Goal: Check status: Check status

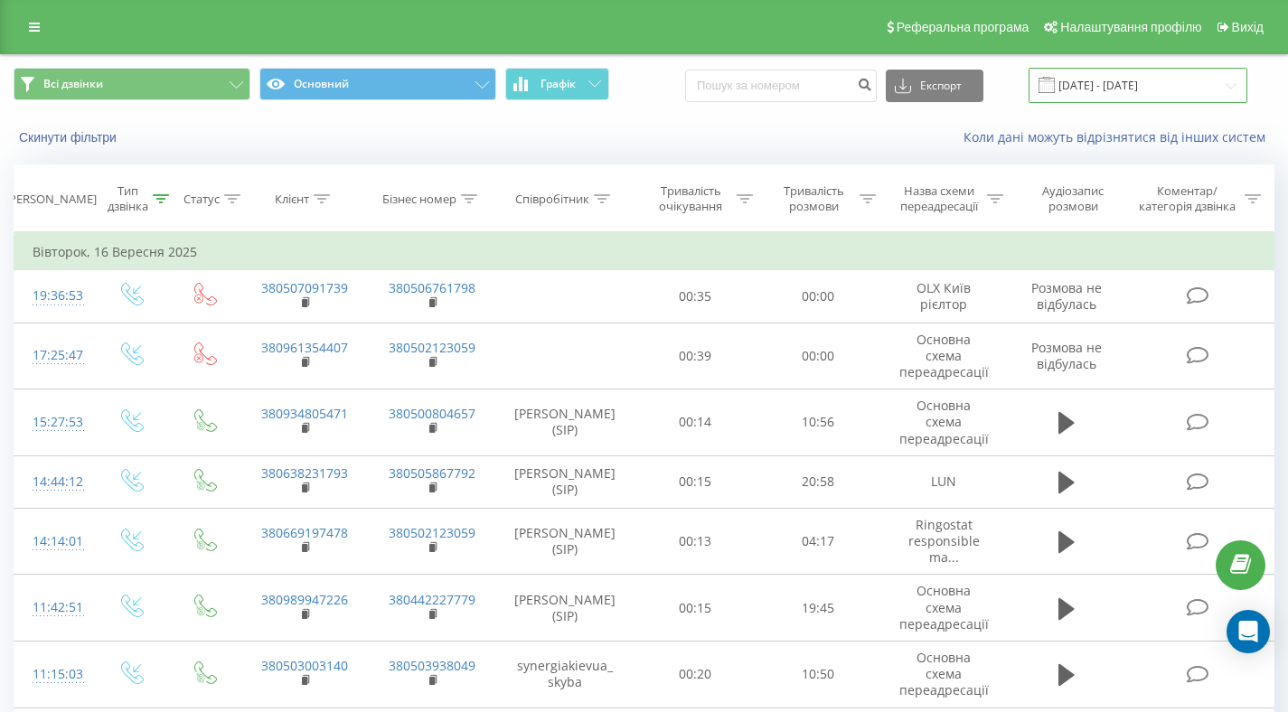
click at [1122, 87] on input "16.09.2025 - 16.09.2025" at bounding box center [1138, 85] width 219 height 35
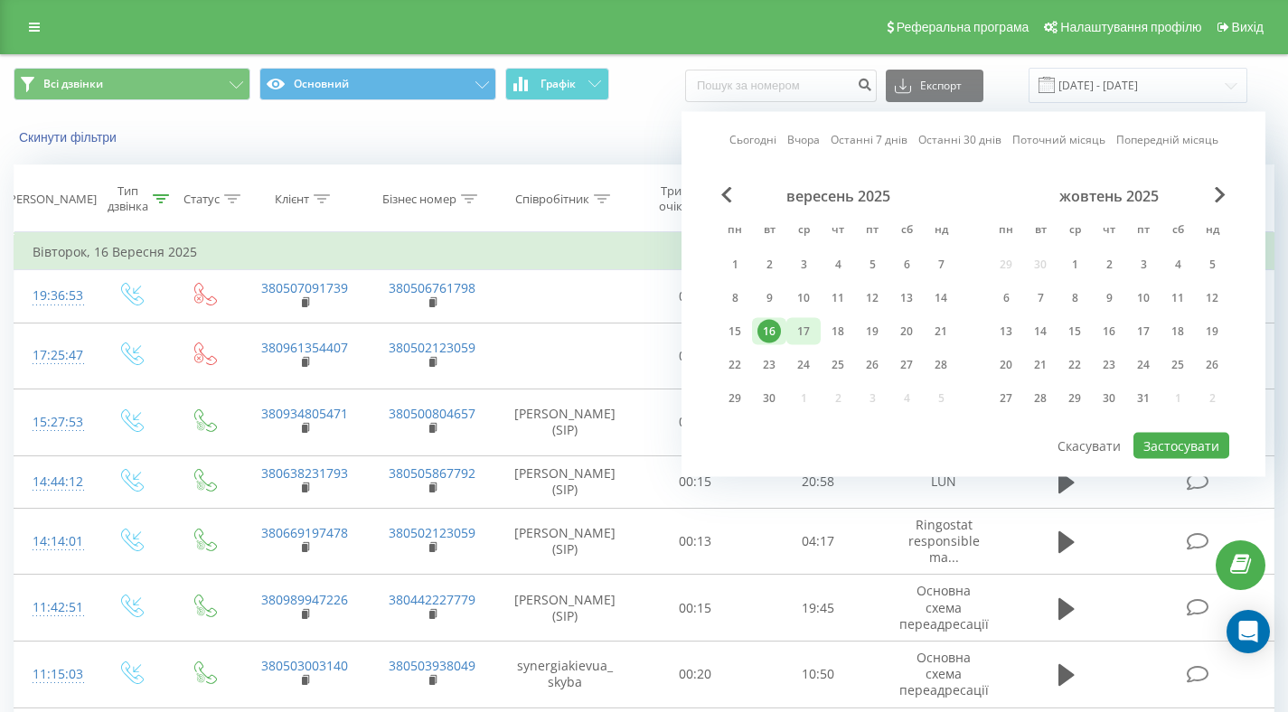
click at [812, 329] on div "17" at bounding box center [803, 331] width 23 height 23
click at [1162, 443] on button "Застосувати" at bounding box center [1181, 446] width 96 height 26
type input "[DATE] - [DATE]"
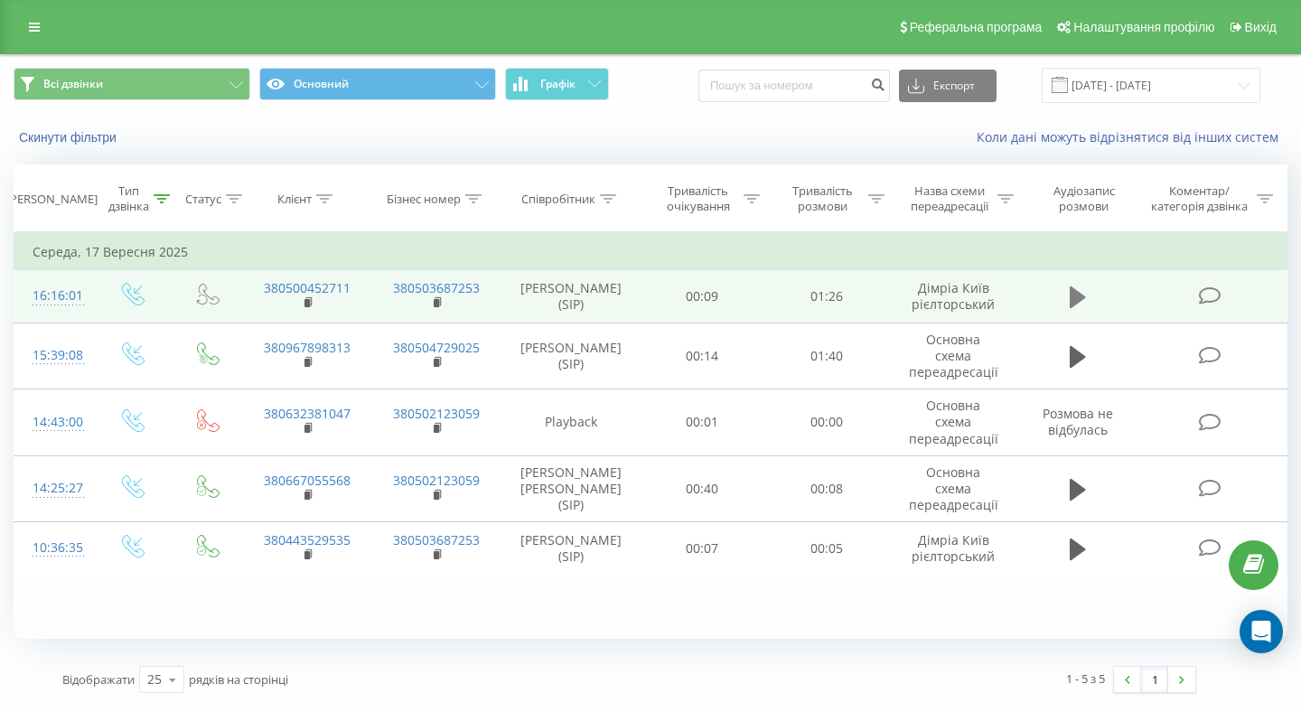
click at [1075, 294] on icon at bounding box center [1078, 298] width 16 height 22
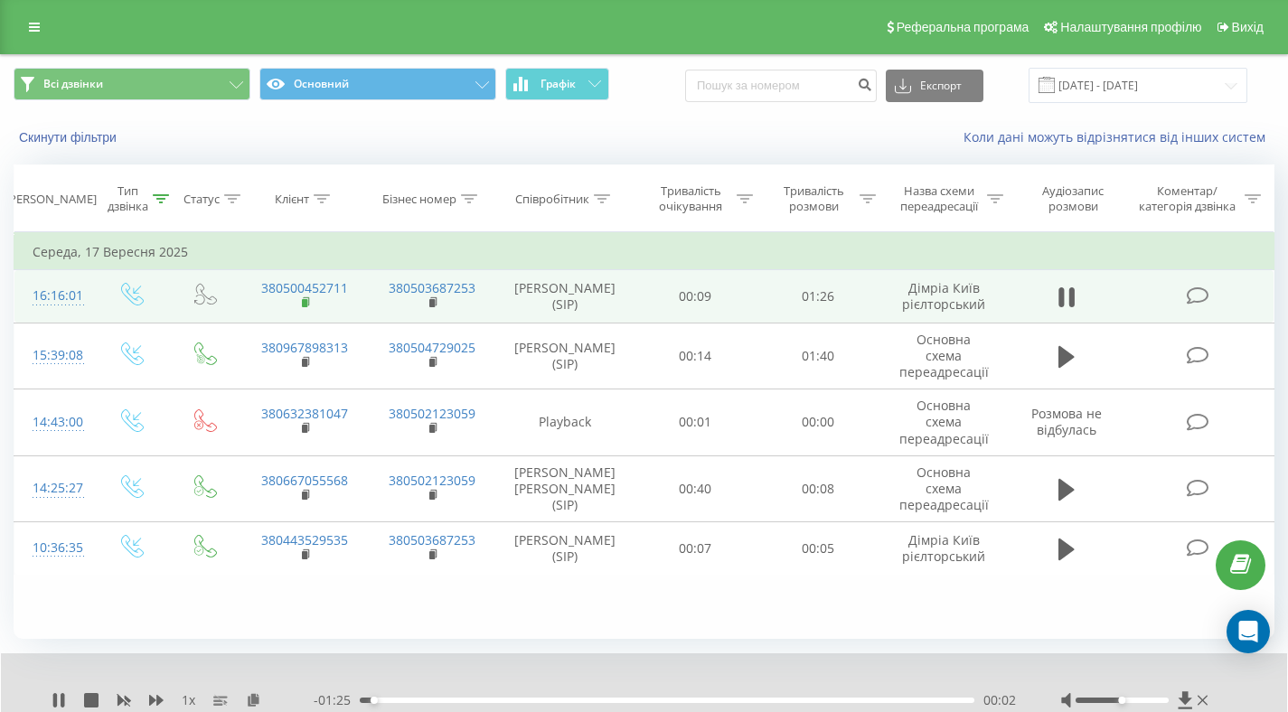
click at [302, 304] on rect at bounding box center [304, 303] width 5 height 8
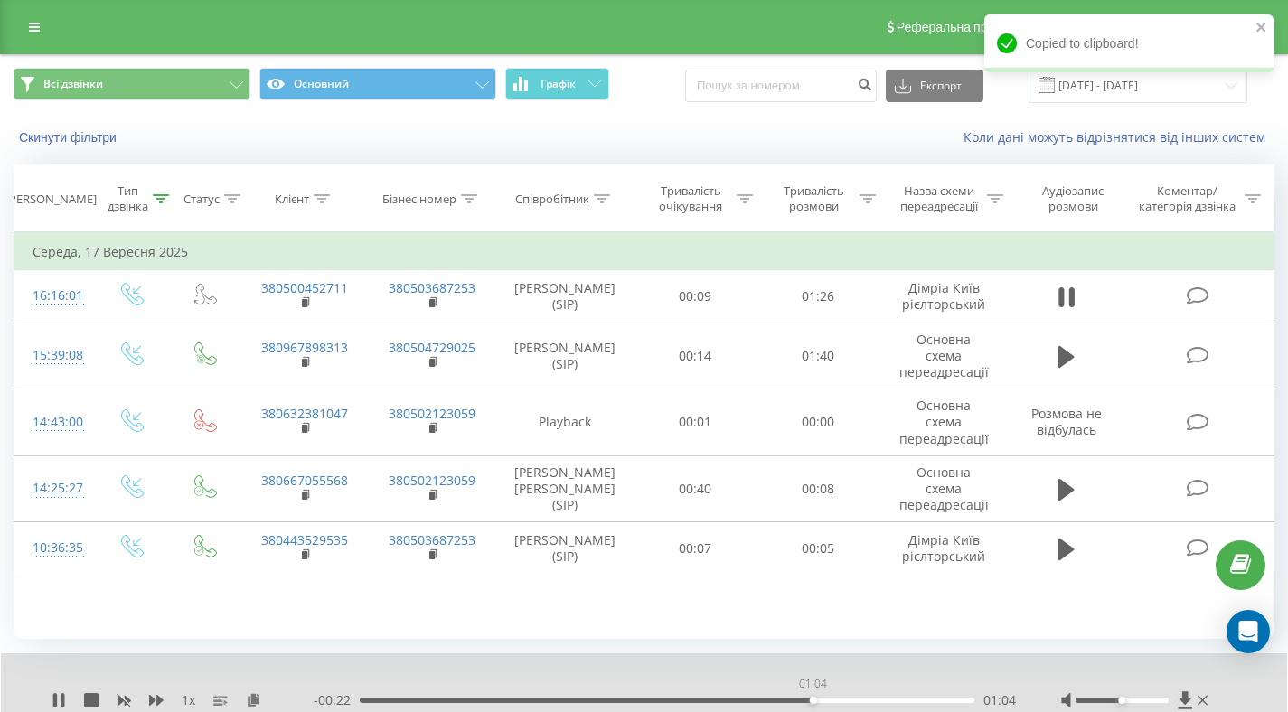
click at [813, 700] on div "01:04" at bounding box center [667, 700] width 615 height 5
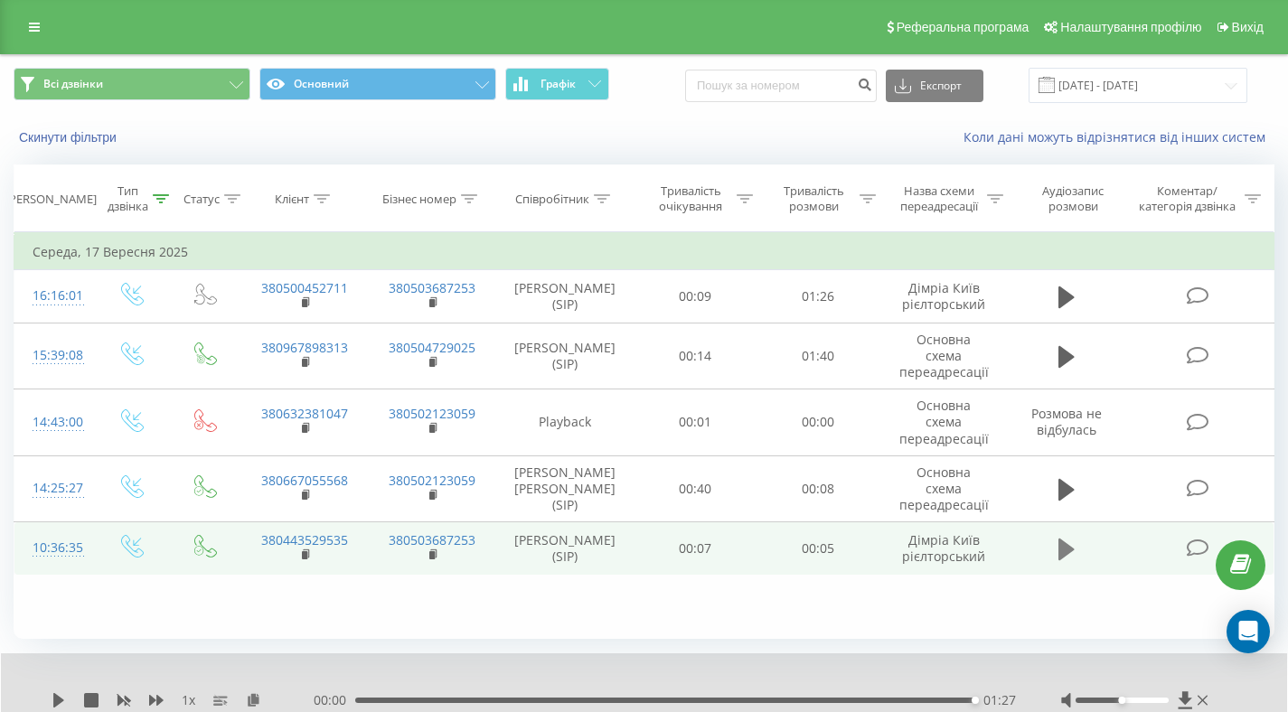
click at [1052, 559] on td at bounding box center [1067, 548] width 118 height 52
click at [1064, 551] on icon at bounding box center [1066, 550] width 16 height 22
click at [1066, 549] on icon at bounding box center [1066, 549] width 16 height 25
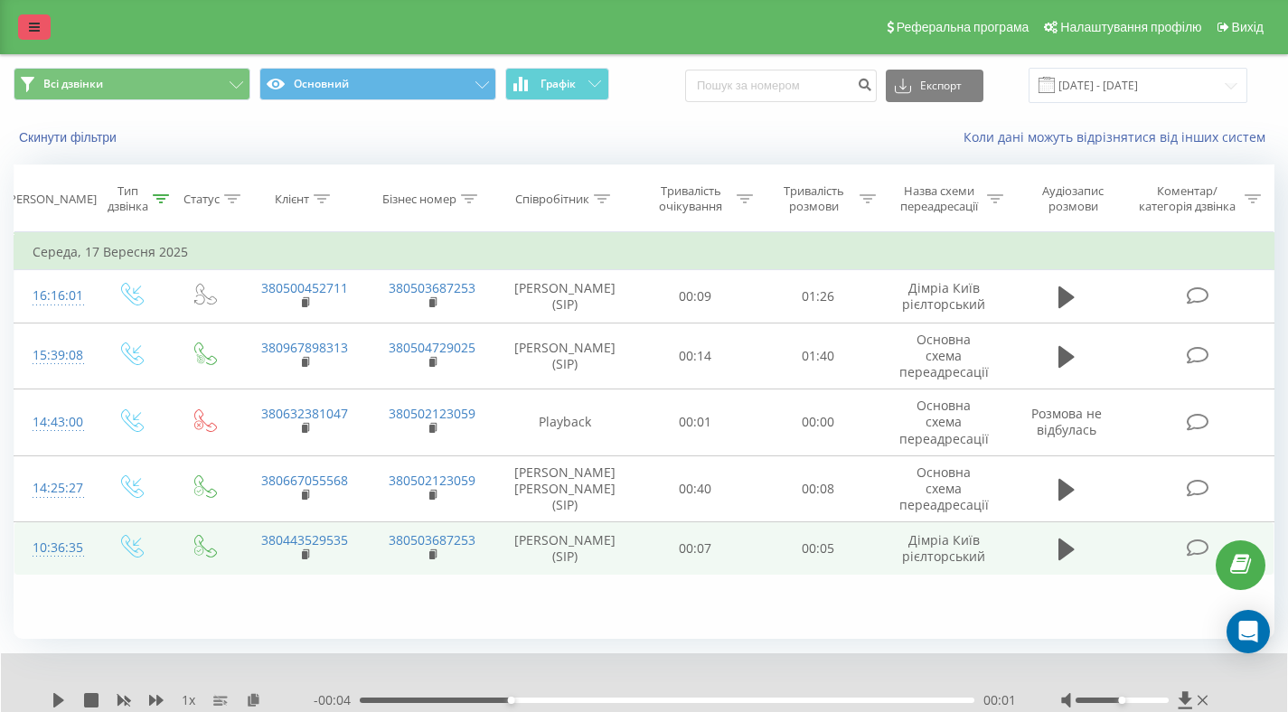
click at [30, 29] on icon at bounding box center [34, 27] width 11 height 13
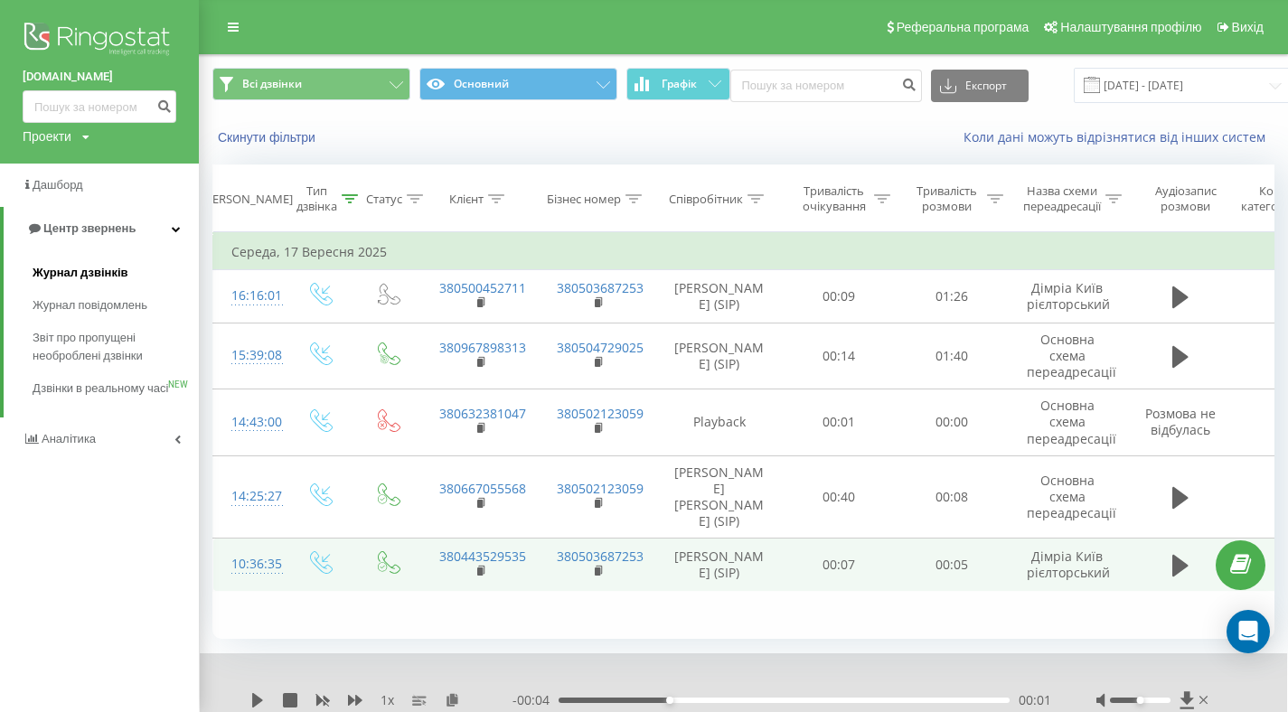
click at [70, 270] on span "Журнал дзвінків" at bounding box center [81, 273] width 96 height 18
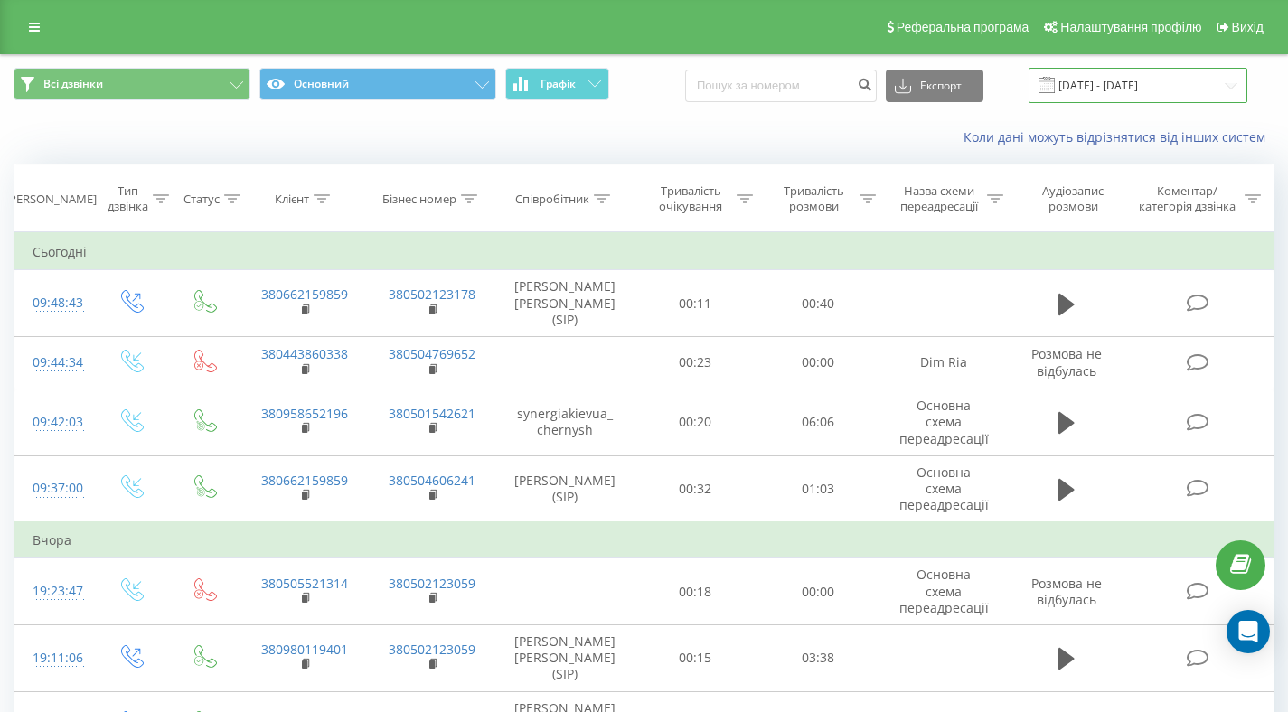
click at [1093, 90] on input "[DATE] - [DATE]" at bounding box center [1138, 85] width 219 height 35
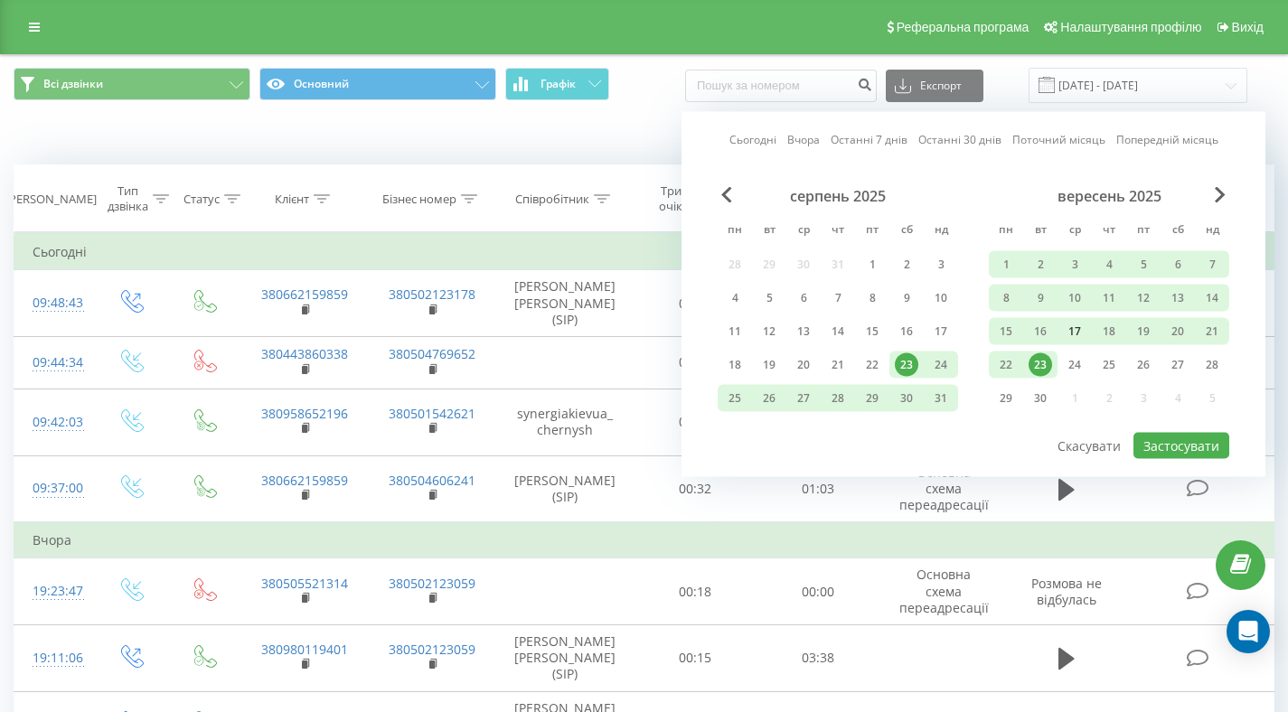
click at [1078, 330] on div "17" at bounding box center [1074, 331] width 23 height 23
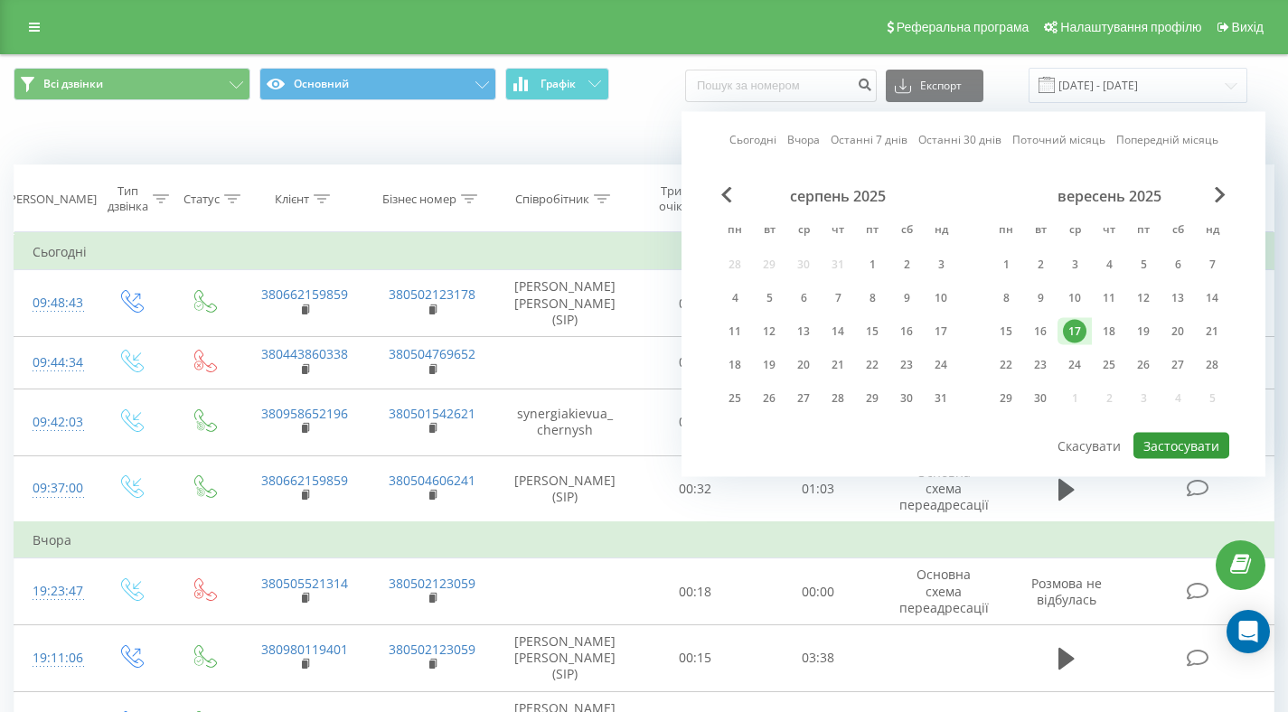
click at [1176, 446] on button "Застосувати" at bounding box center [1181, 446] width 96 height 26
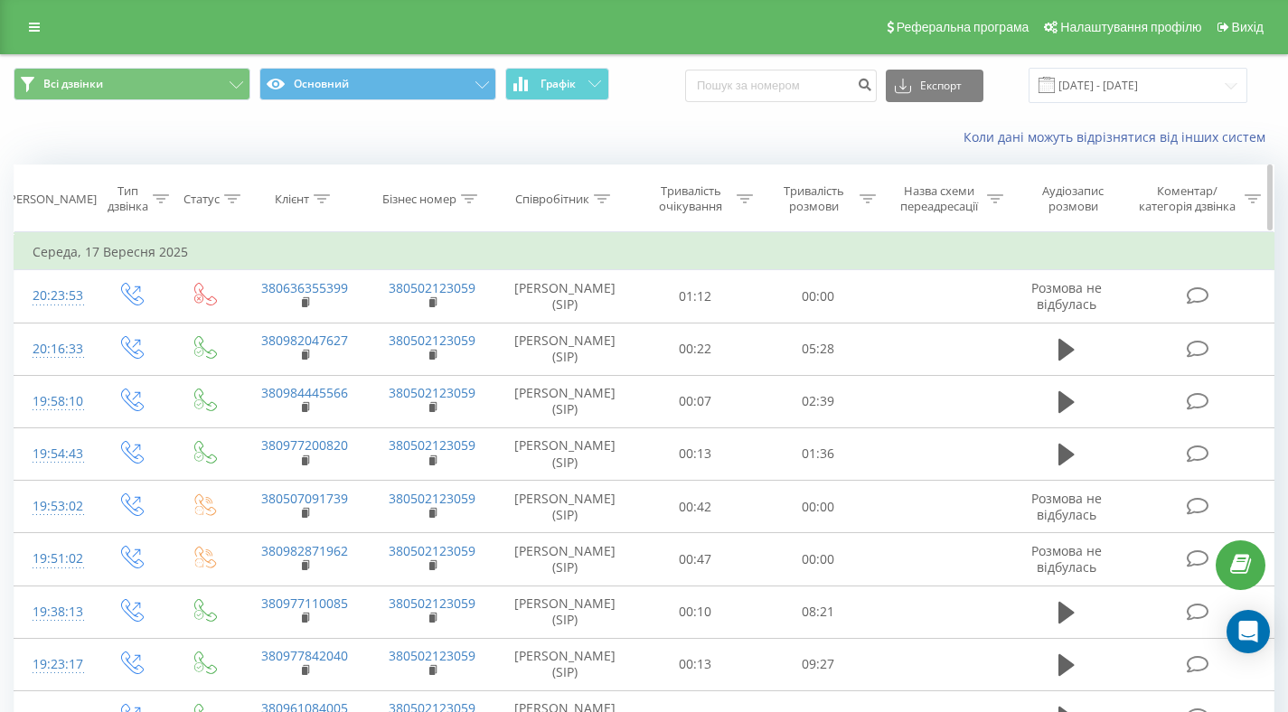
click at [154, 200] on icon at bounding box center [161, 198] width 16 height 9
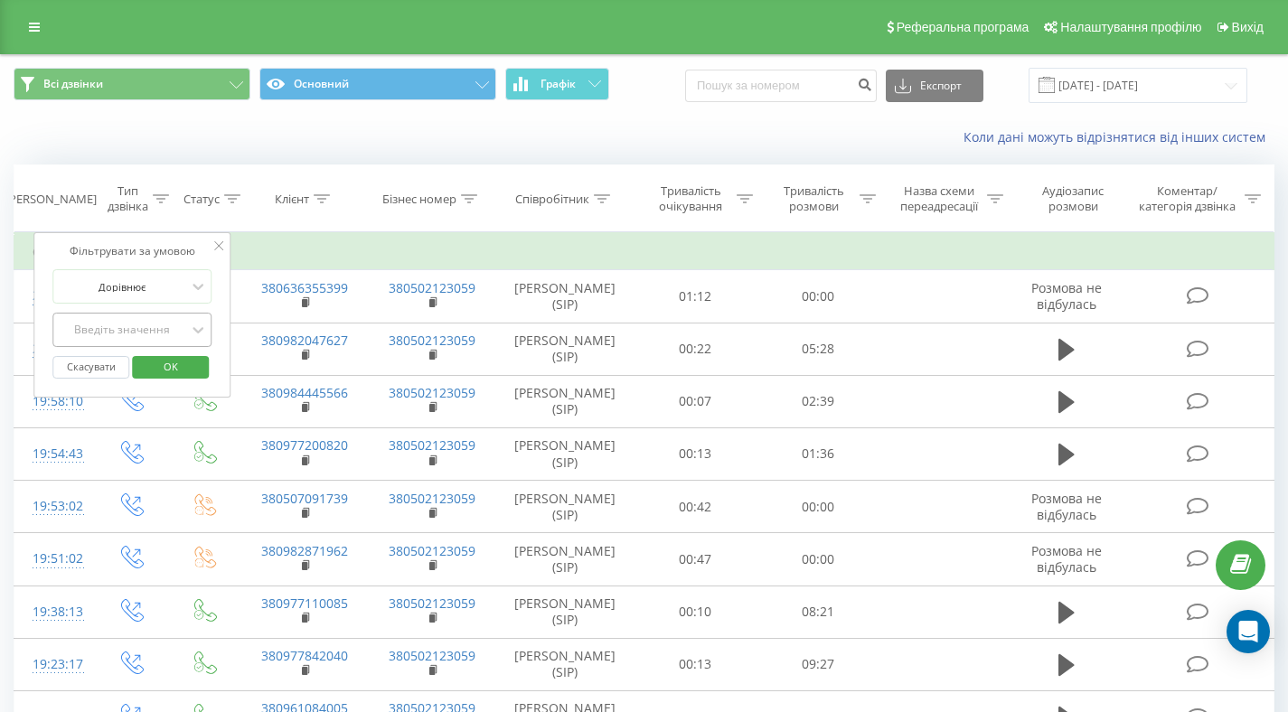
click at [140, 322] on div at bounding box center [122, 330] width 128 height 17
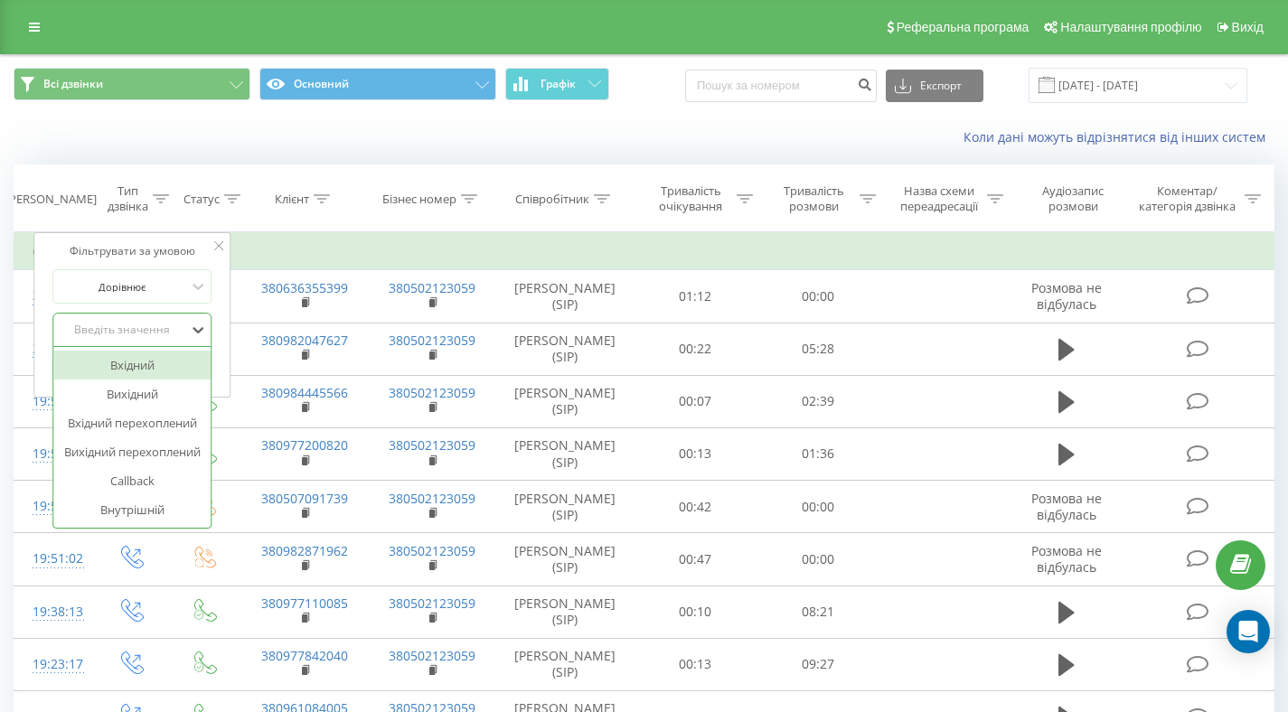
click at [127, 367] on div "Вхідний" at bounding box center [131, 365] width 157 height 29
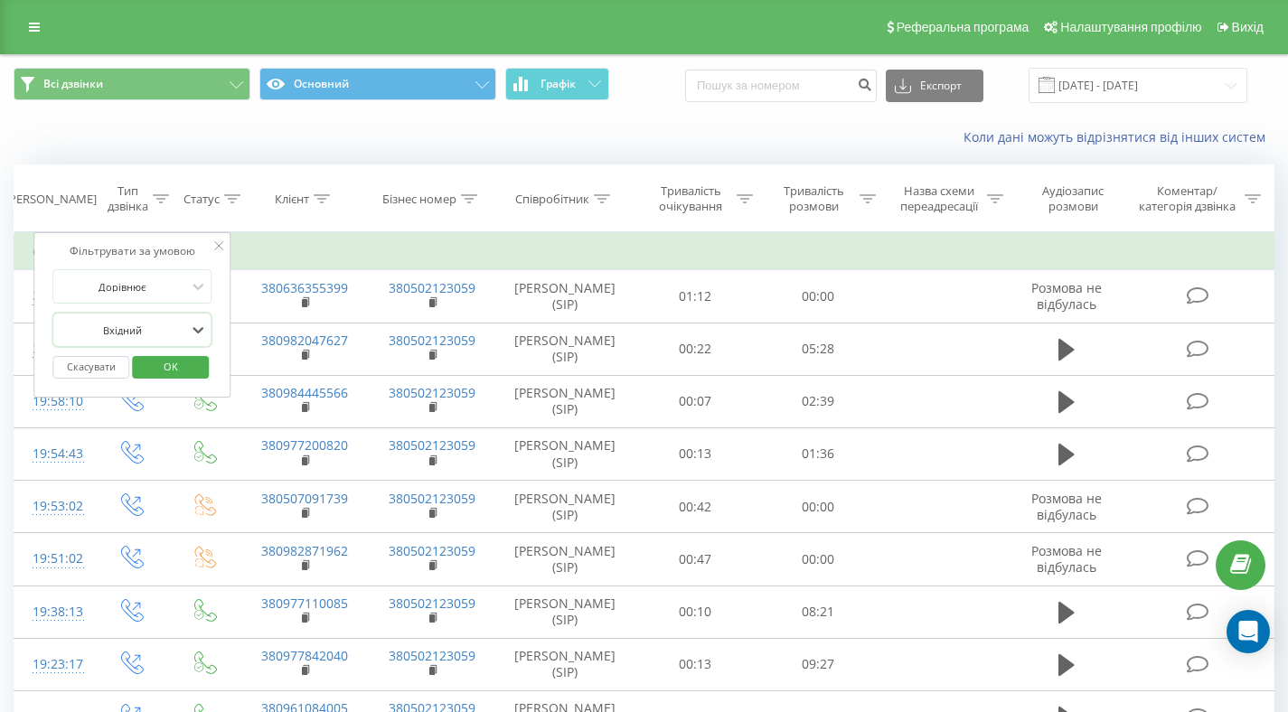
click at [180, 371] on span "OK" at bounding box center [171, 366] width 51 height 28
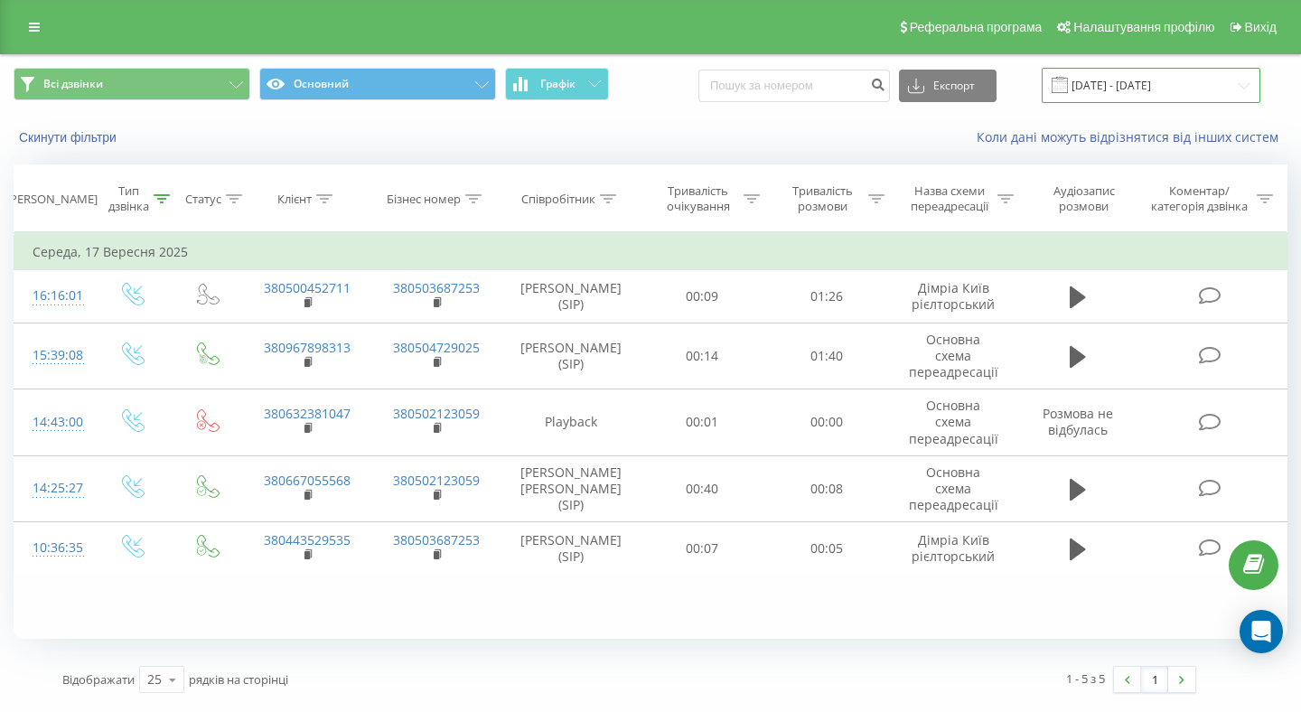
click at [1136, 88] on input "[DATE] - [DATE]" at bounding box center [1151, 85] width 219 height 35
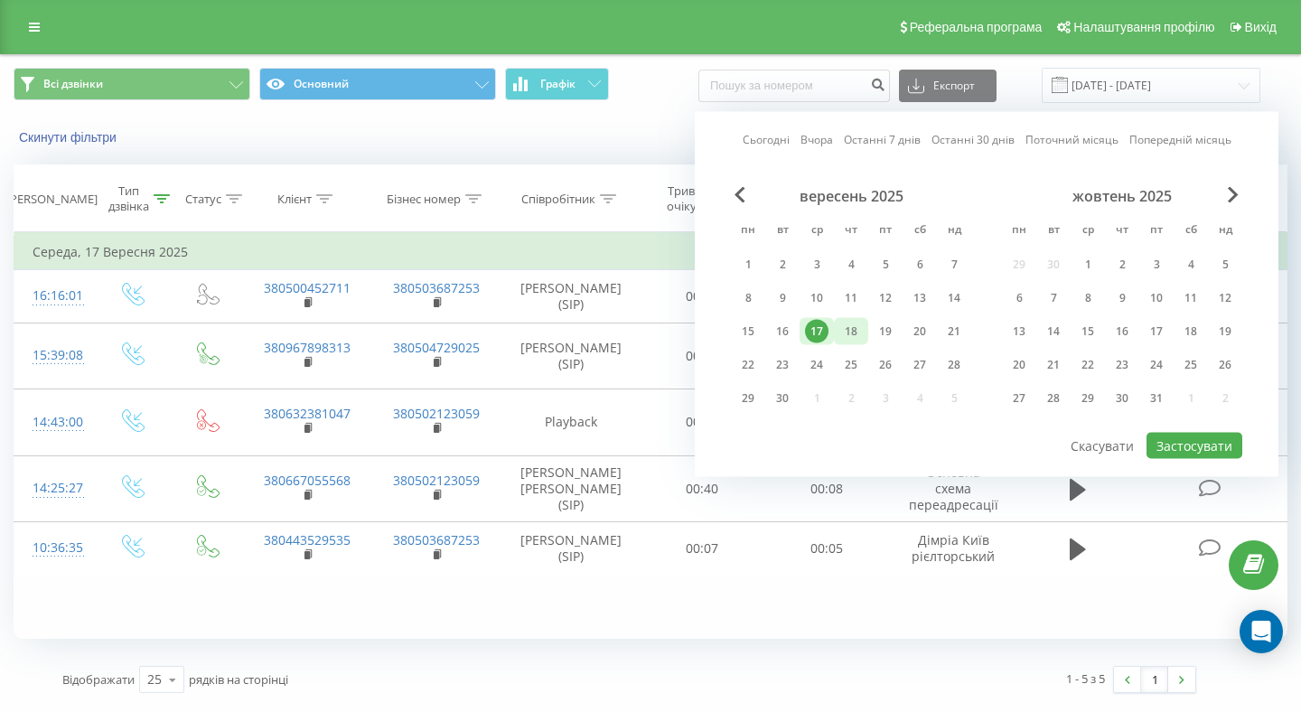
click at [860, 332] on div "18" at bounding box center [851, 331] width 23 height 23
click at [1183, 452] on button "Застосувати" at bounding box center [1195, 446] width 96 height 26
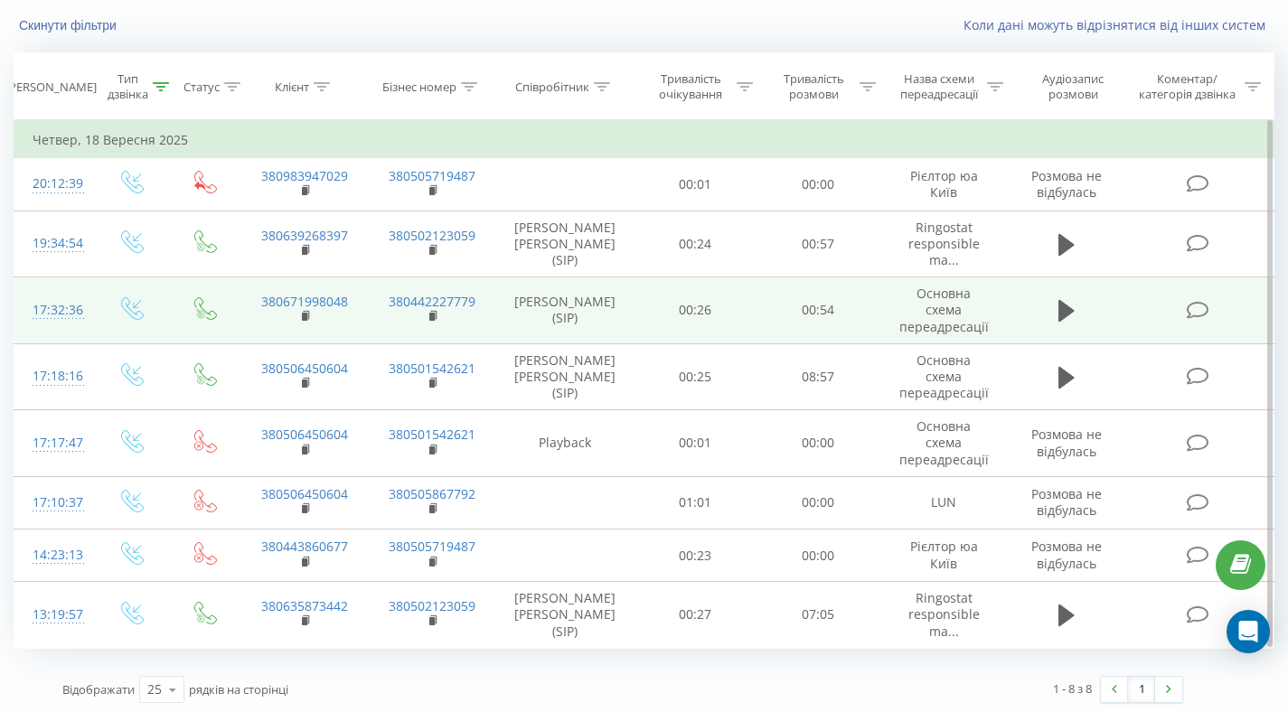
scroll to position [117, 0]
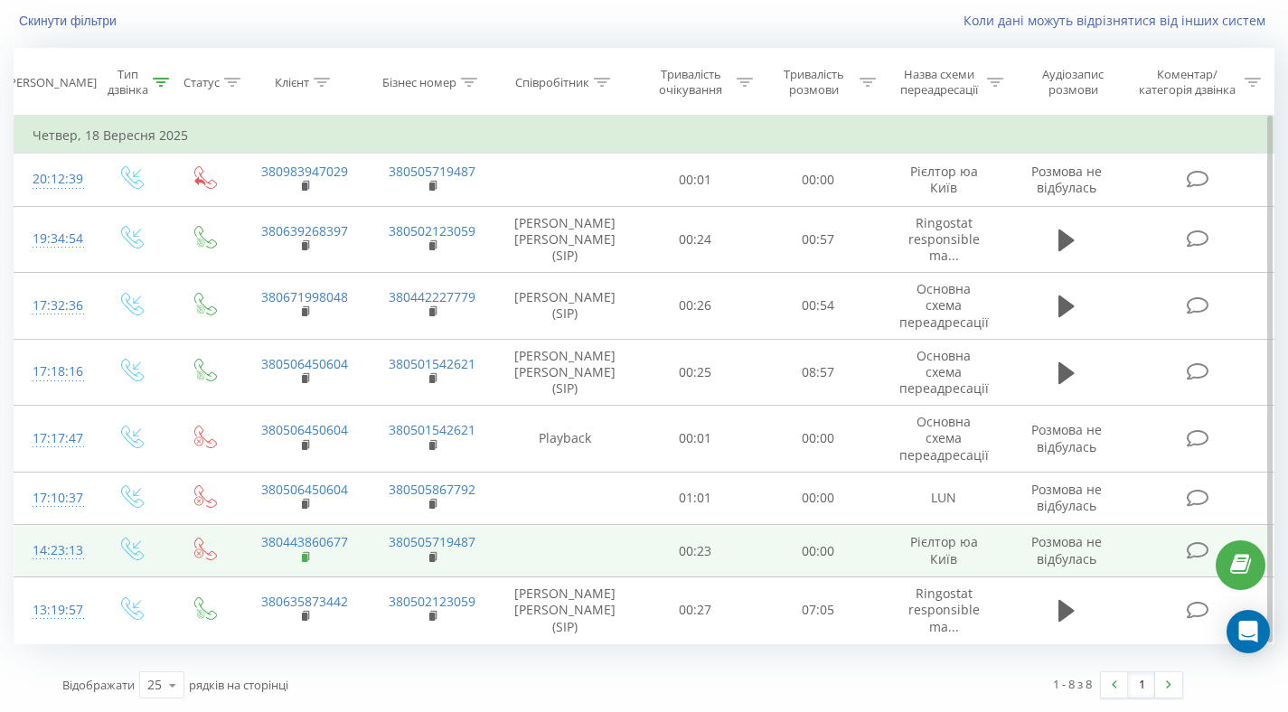
click at [307, 556] on icon at bounding box center [307, 557] width 10 height 13
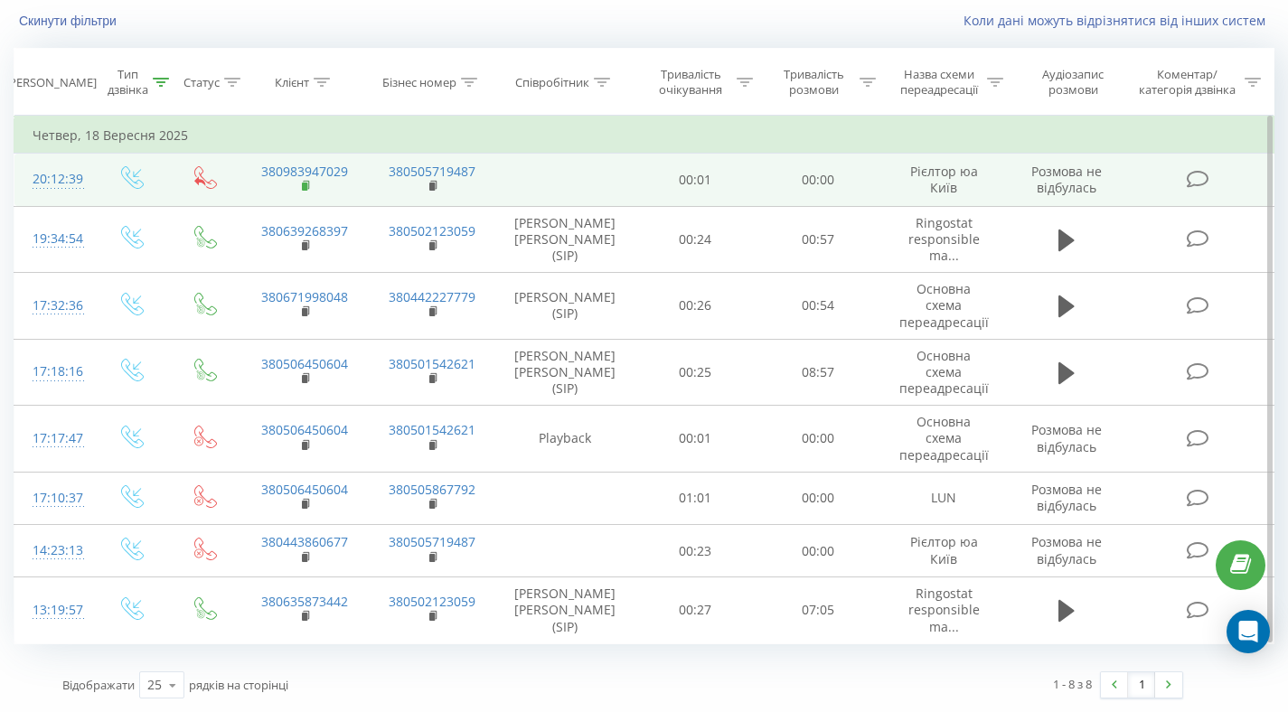
click at [302, 187] on icon at bounding box center [307, 186] width 10 height 13
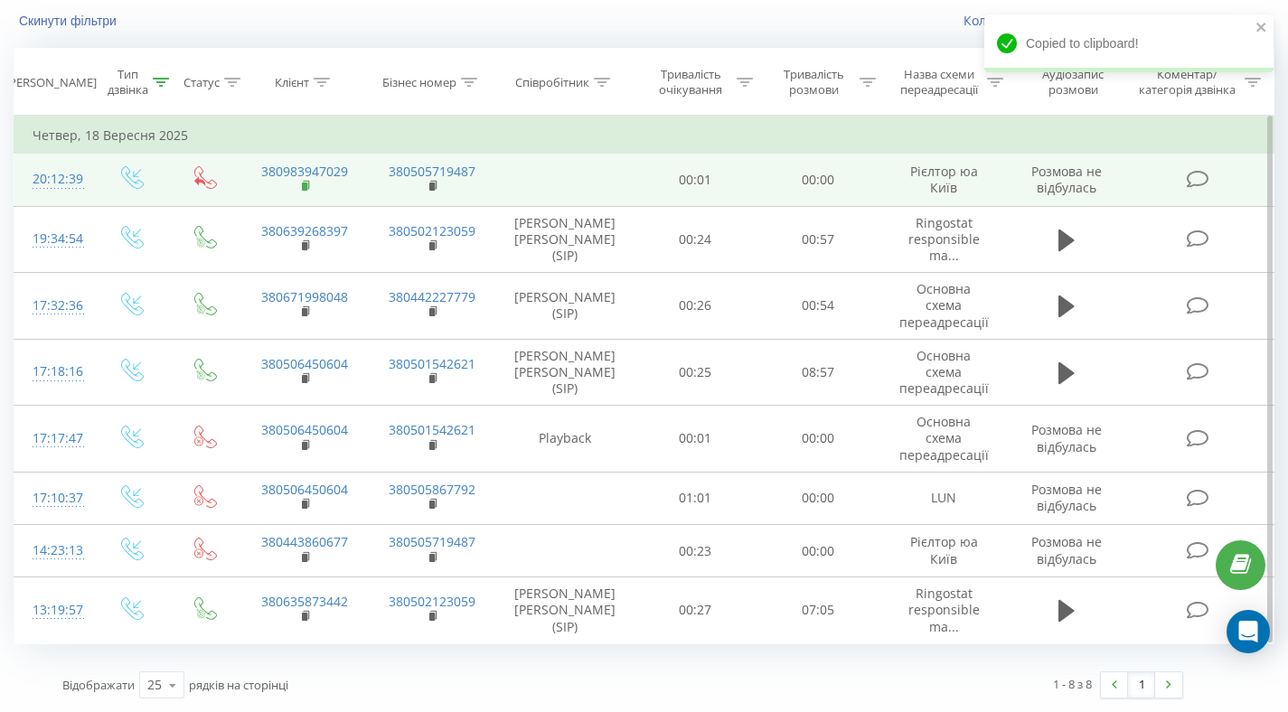
click at [304, 188] on rect at bounding box center [304, 187] width 5 height 8
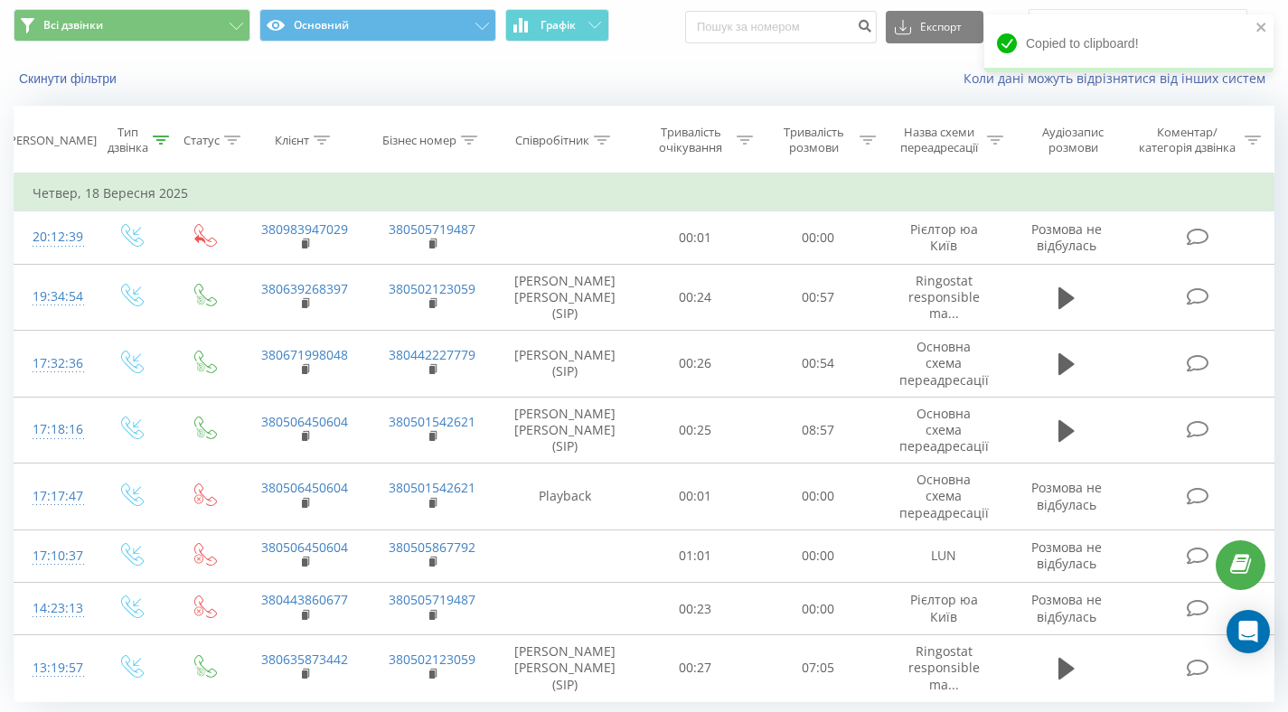
scroll to position [0, 0]
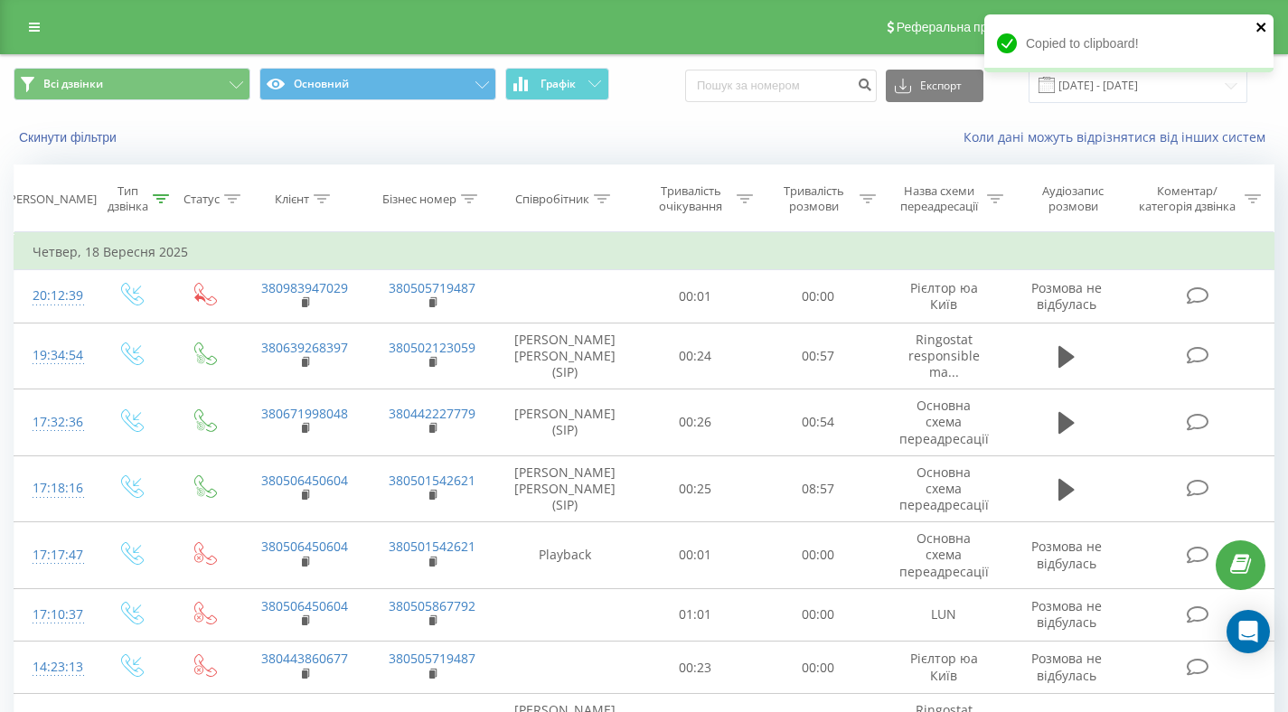
drag, startPoint x: 1263, startPoint y: 24, endPoint x: 1221, endPoint y: 49, distance: 49.0
click at [1263, 24] on icon "close" at bounding box center [1260, 27] width 9 height 9
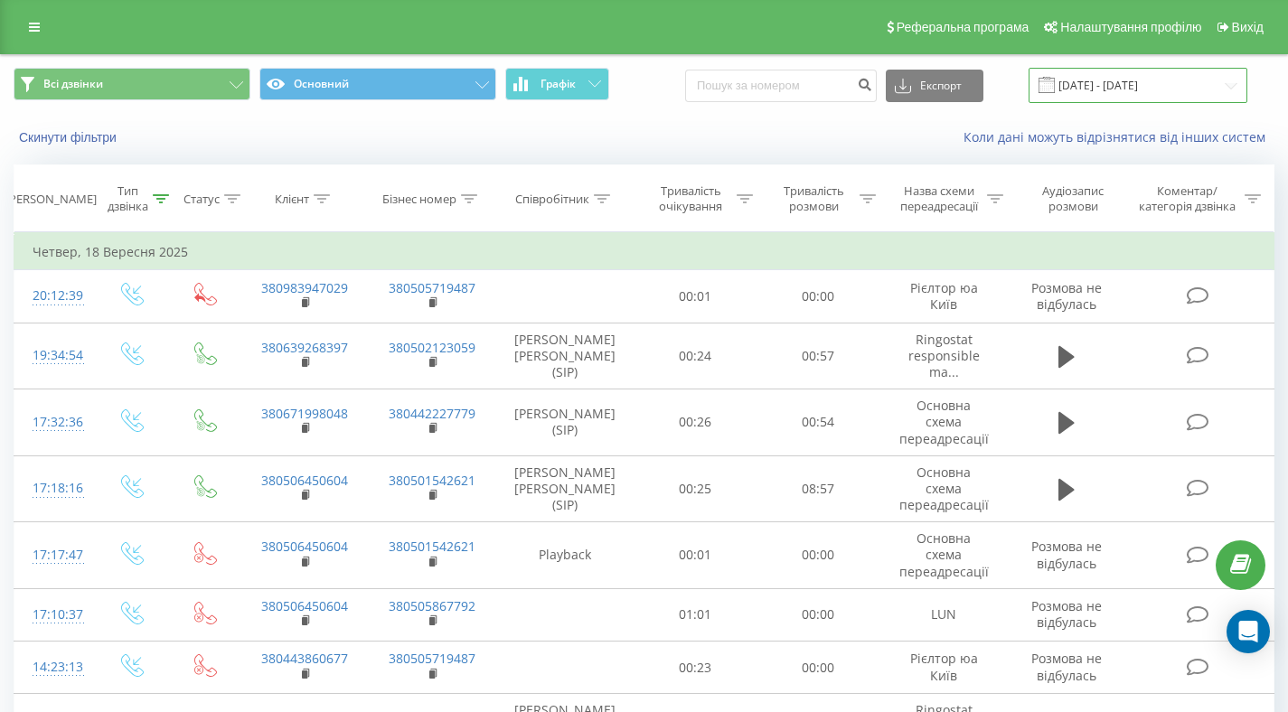
click at [1100, 89] on input "[DATE] - [DATE]" at bounding box center [1138, 85] width 219 height 35
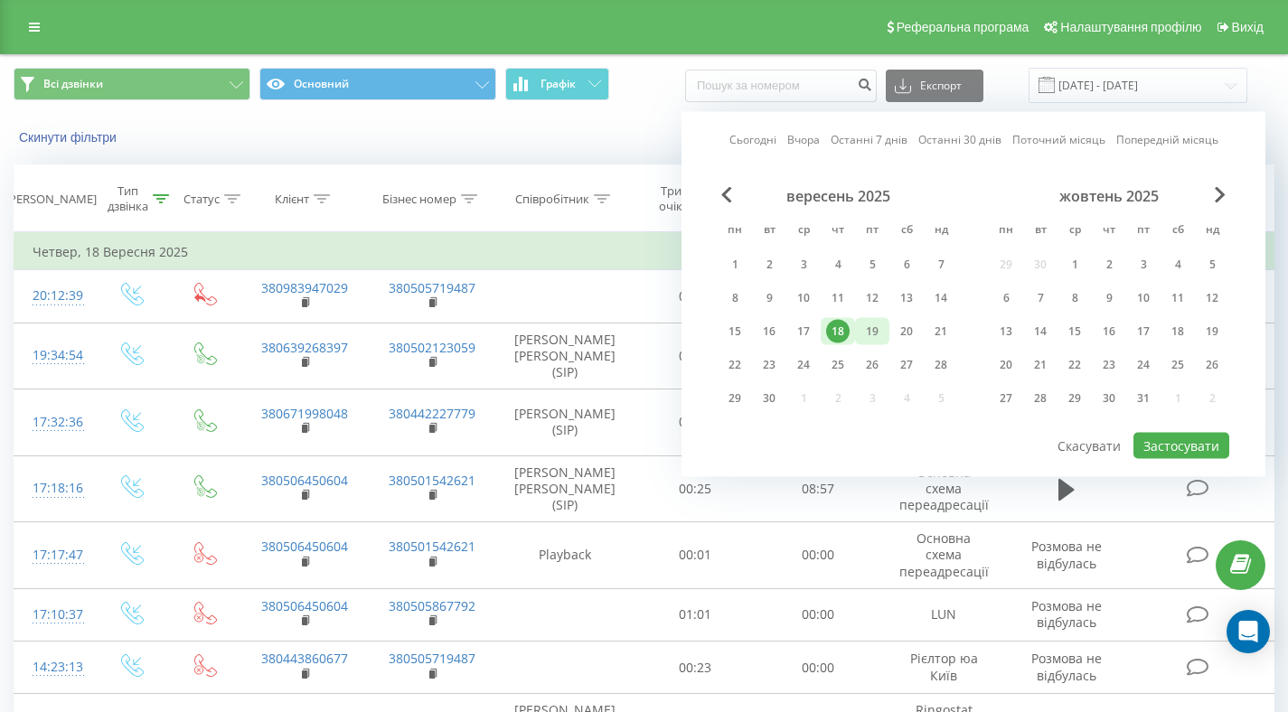
click at [872, 325] on div "19" at bounding box center [871, 331] width 23 height 23
click at [1162, 444] on button "Застосувати" at bounding box center [1181, 446] width 96 height 26
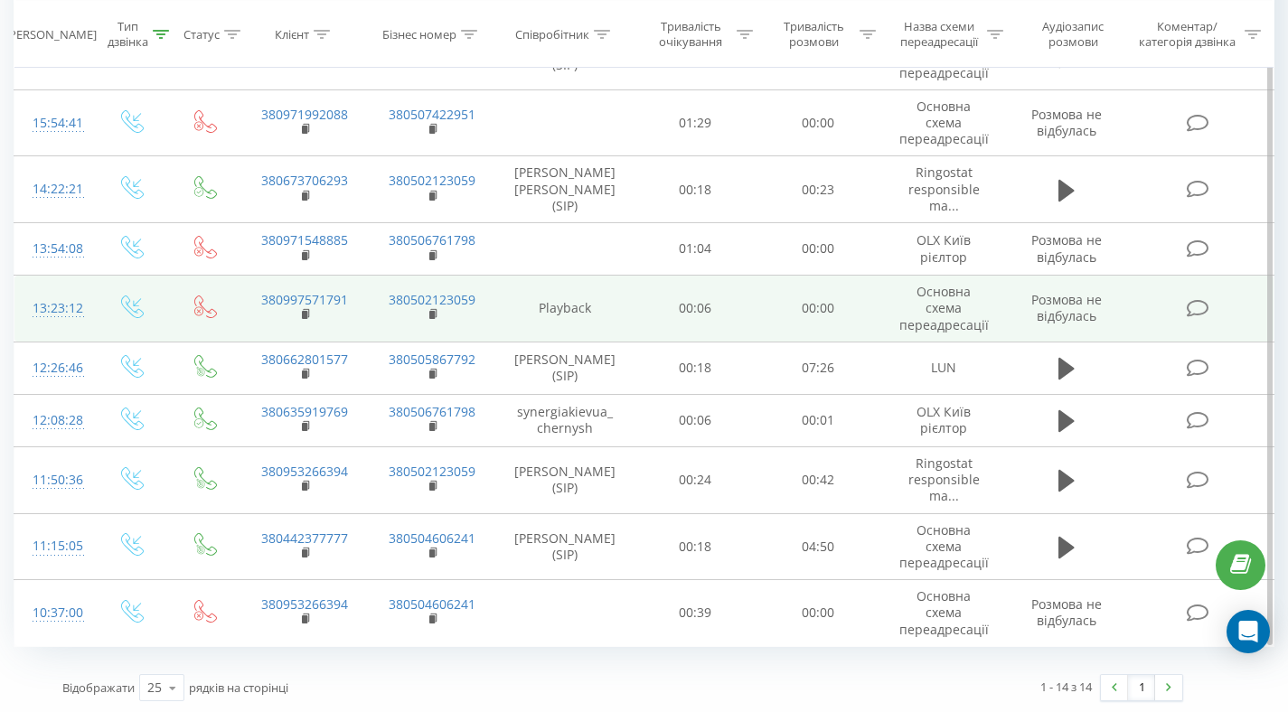
scroll to position [502, 0]
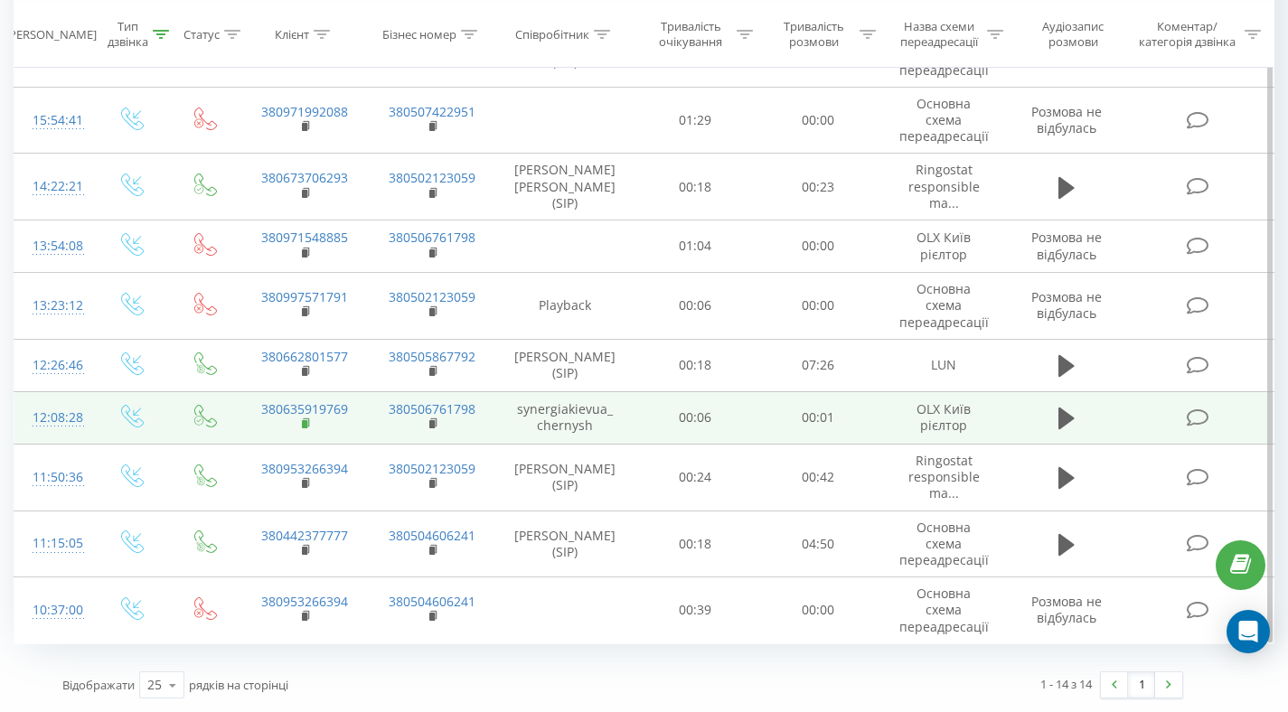
click at [305, 421] on rect at bounding box center [304, 424] width 5 height 8
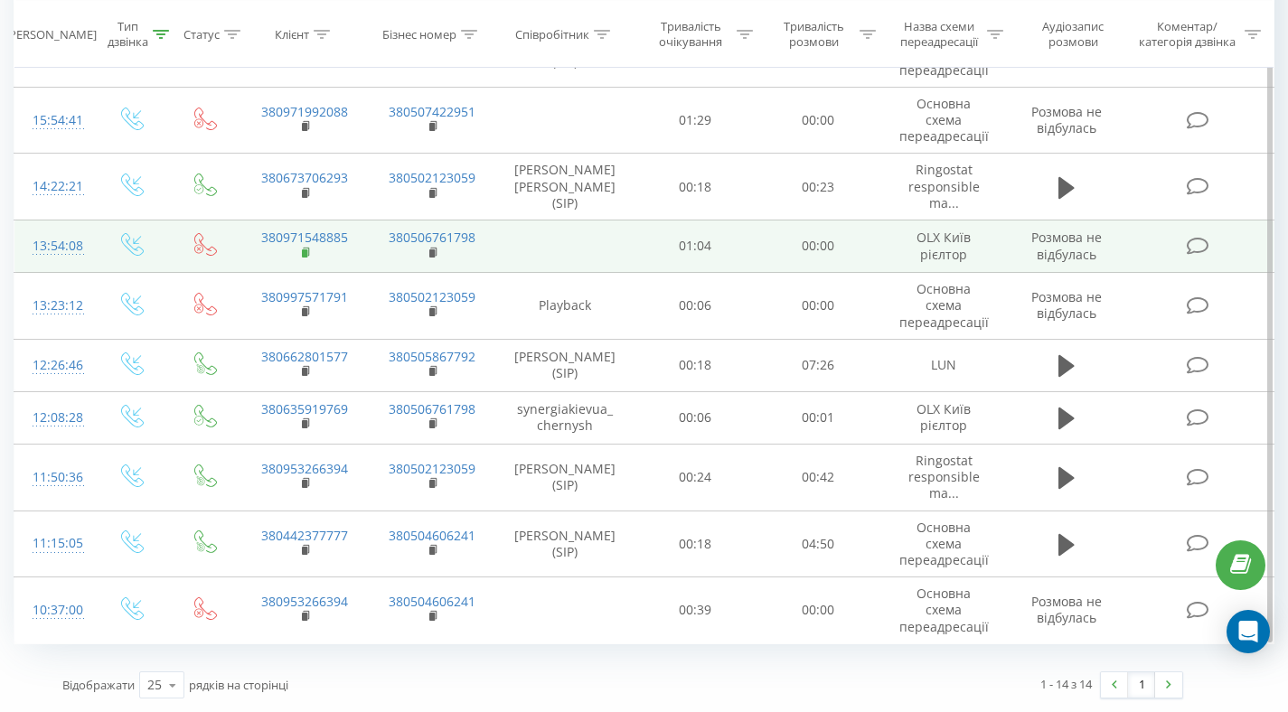
click at [305, 258] on icon at bounding box center [307, 253] width 10 height 13
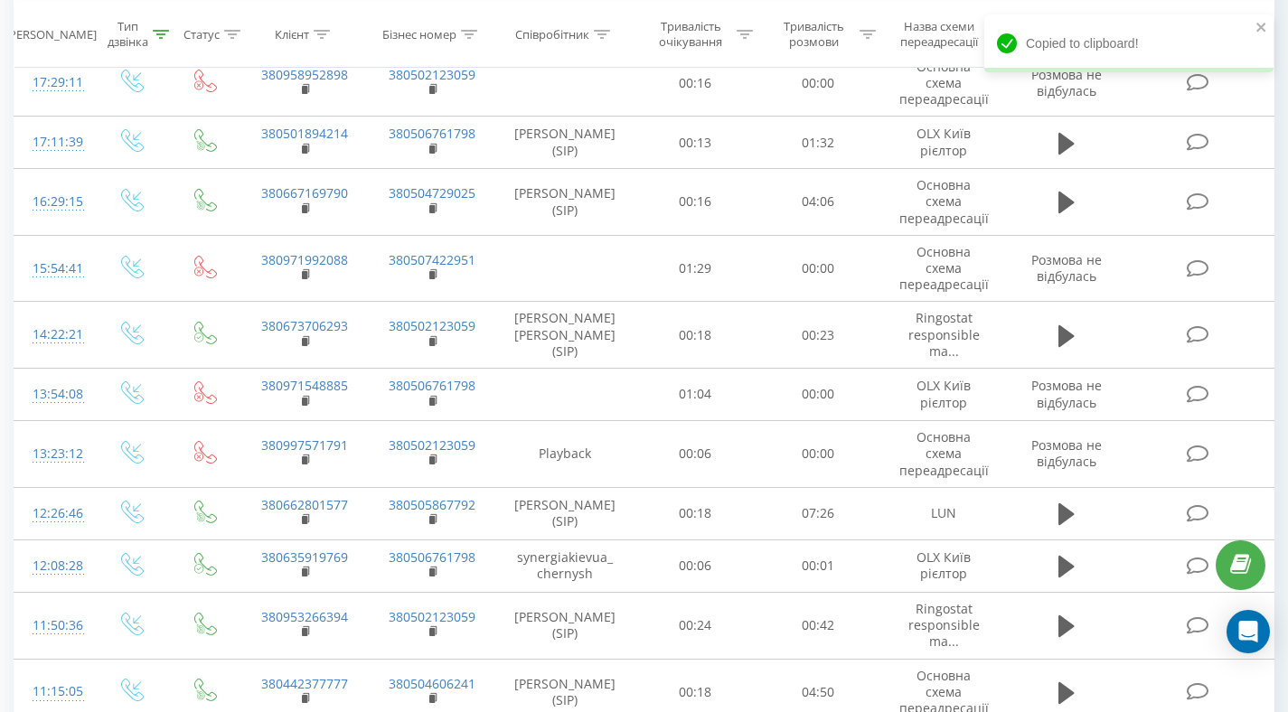
scroll to position [352, 0]
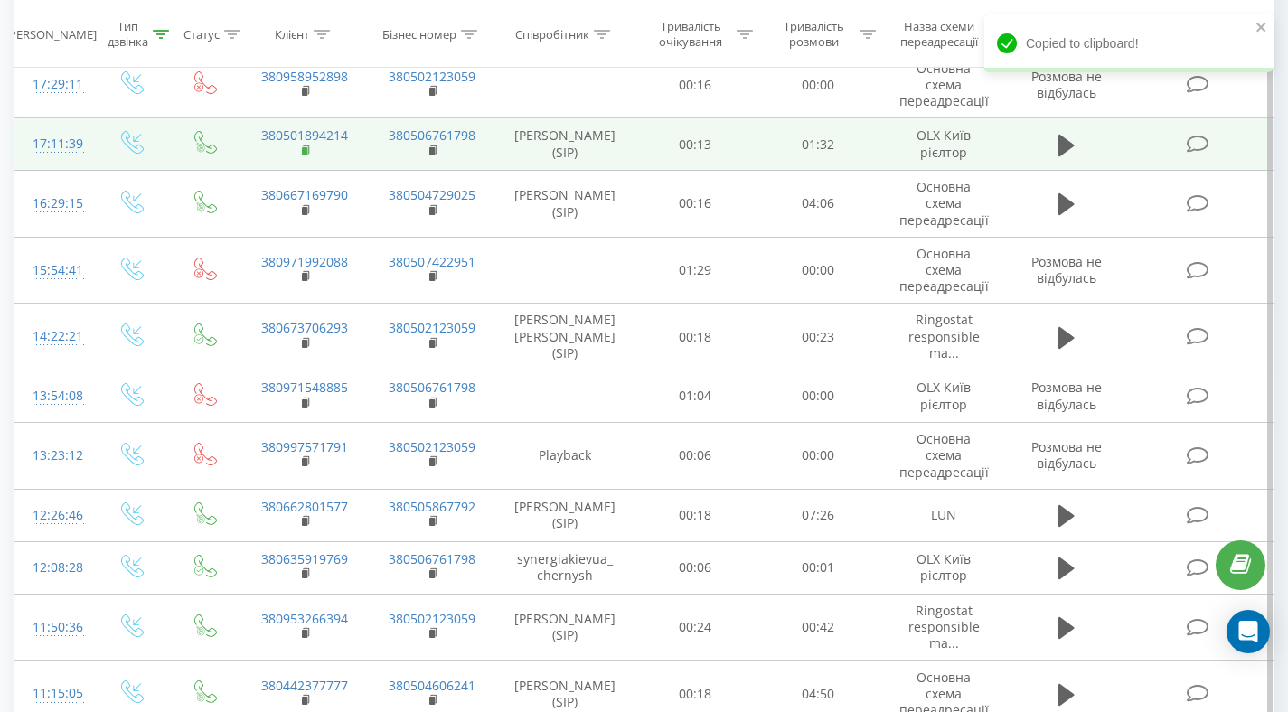
click at [303, 147] on rect at bounding box center [304, 151] width 5 height 8
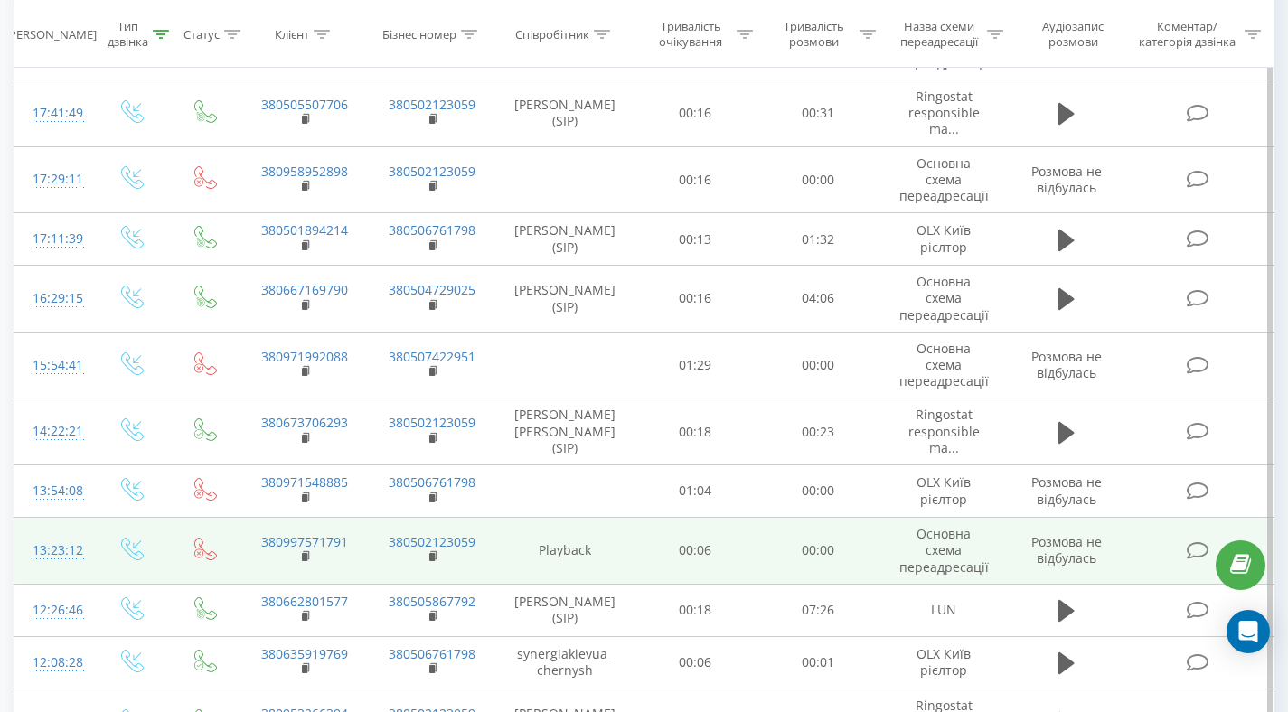
scroll to position [0, 0]
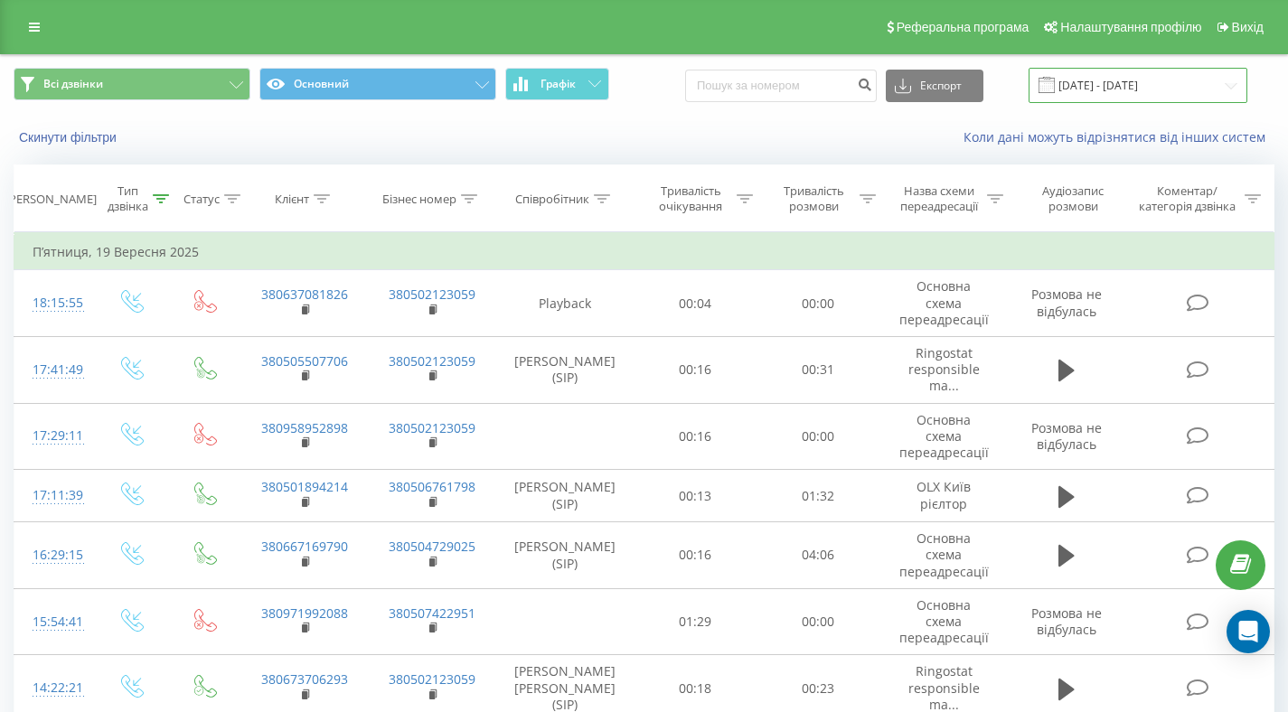
click at [1101, 85] on input "[DATE] - [DATE]" at bounding box center [1138, 85] width 219 height 35
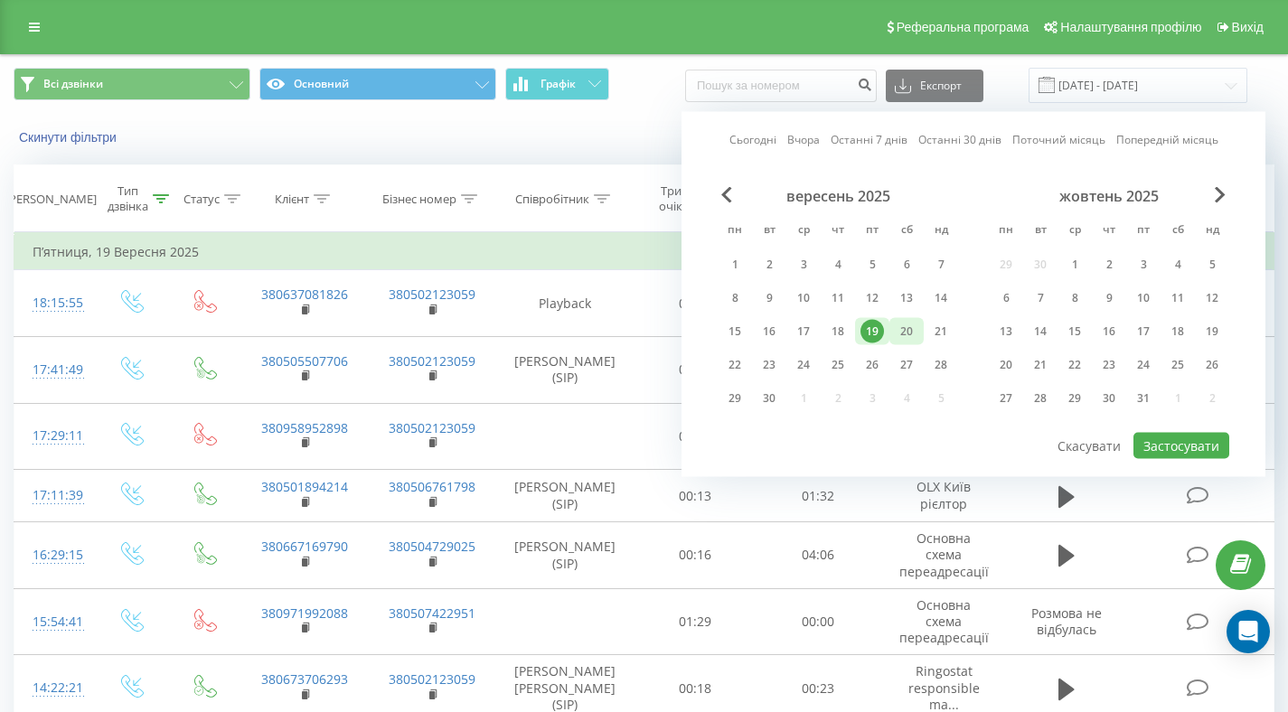
click at [906, 336] on div "20" at bounding box center [906, 331] width 23 height 23
click at [1160, 447] on button "Застосувати" at bounding box center [1181, 446] width 96 height 26
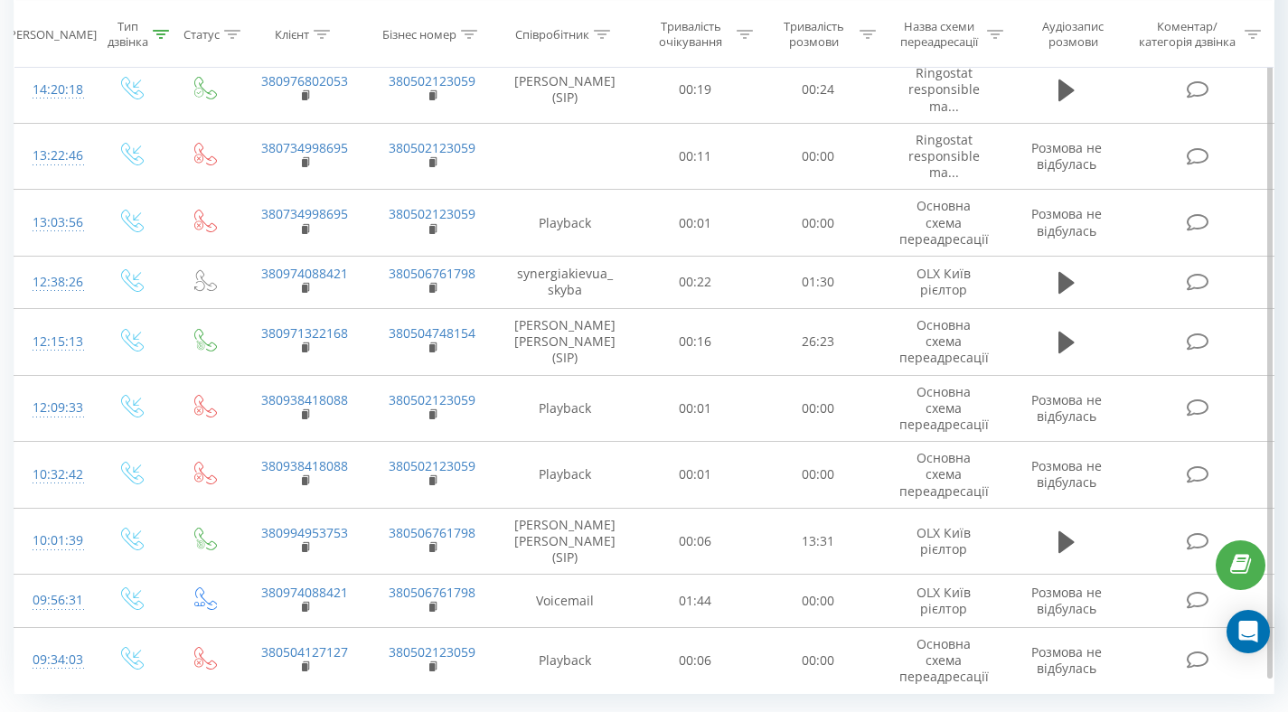
scroll to position [967, 0]
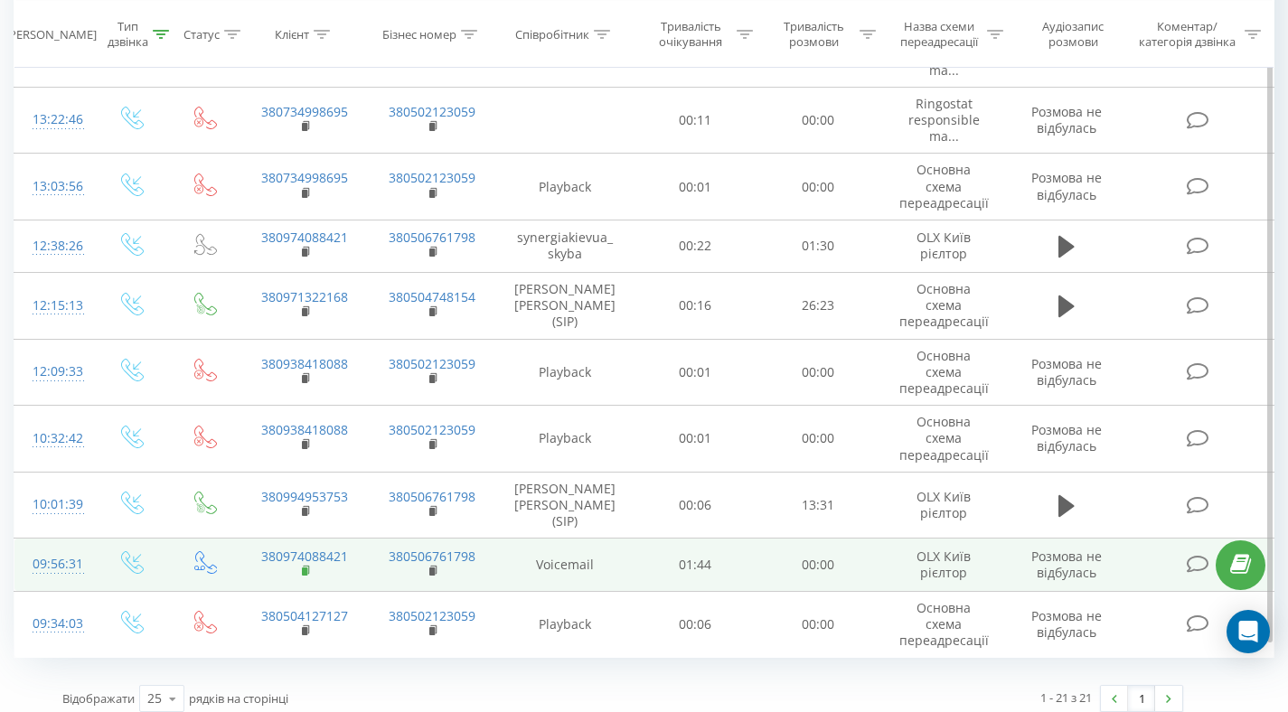
click at [305, 568] on rect at bounding box center [304, 572] width 5 height 8
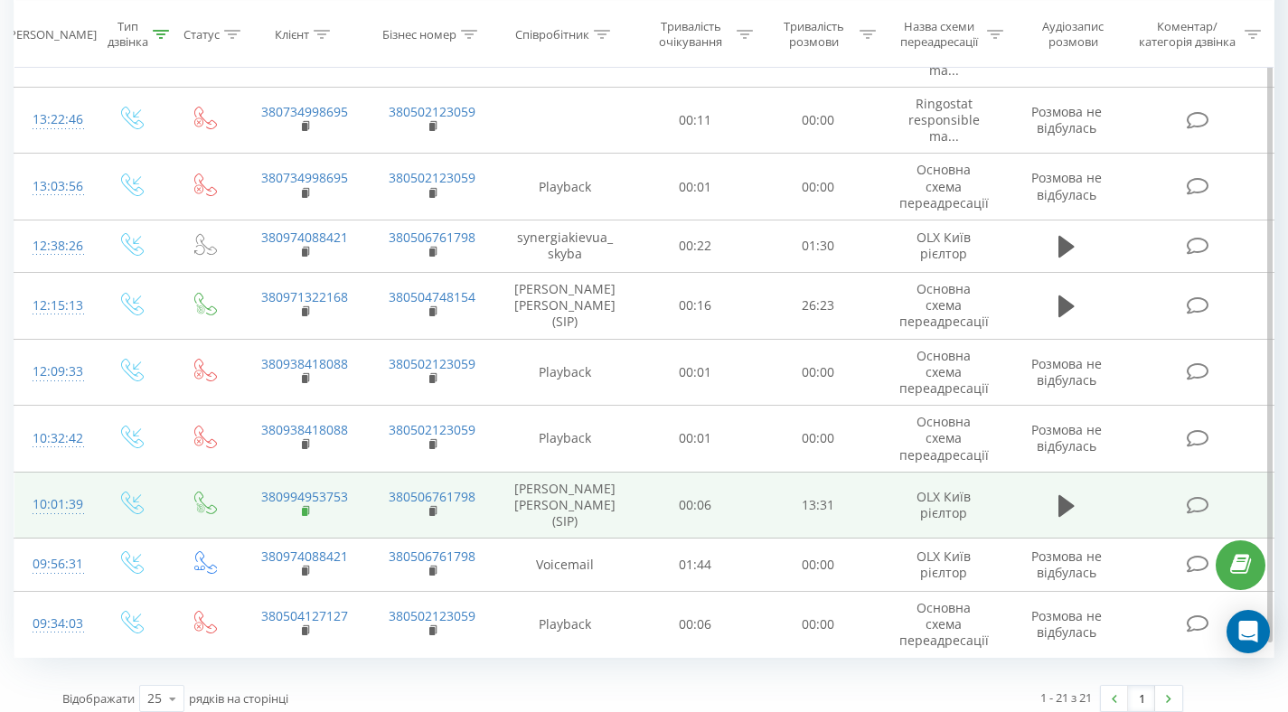
click at [304, 509] on rect at bounding box center [304, 512] width 5 height 8
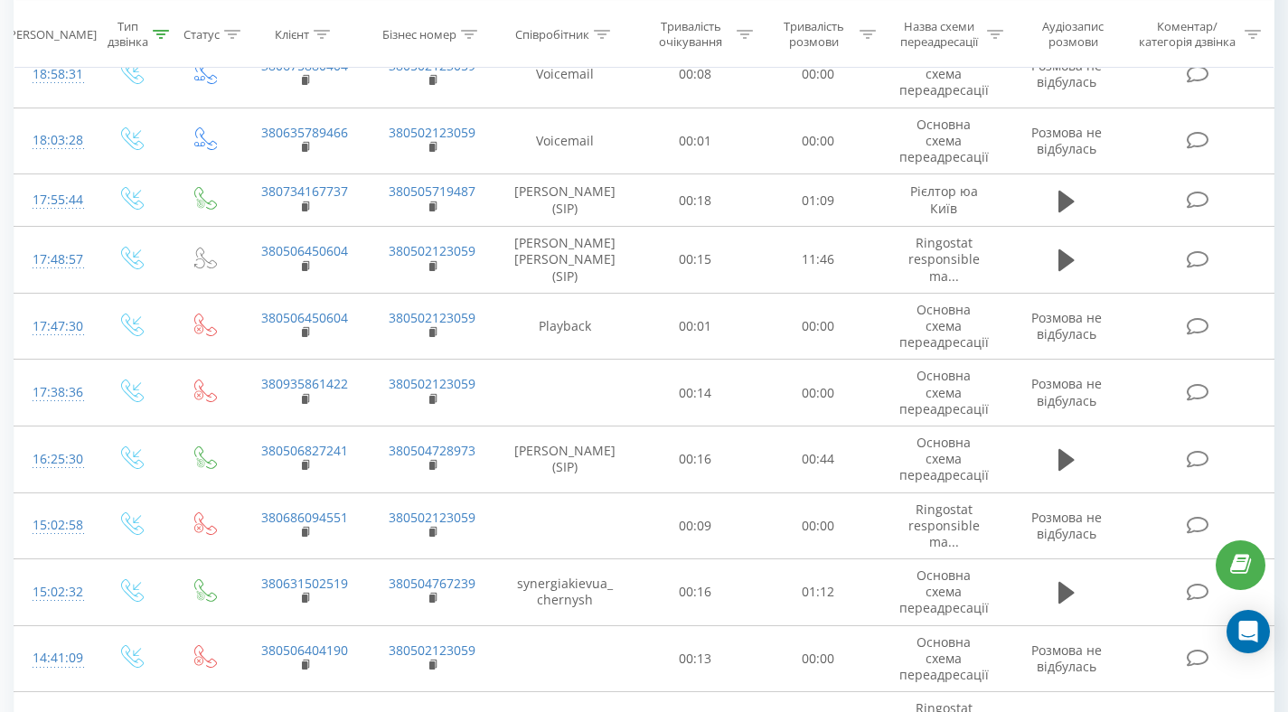
scroll to position [290, 0]
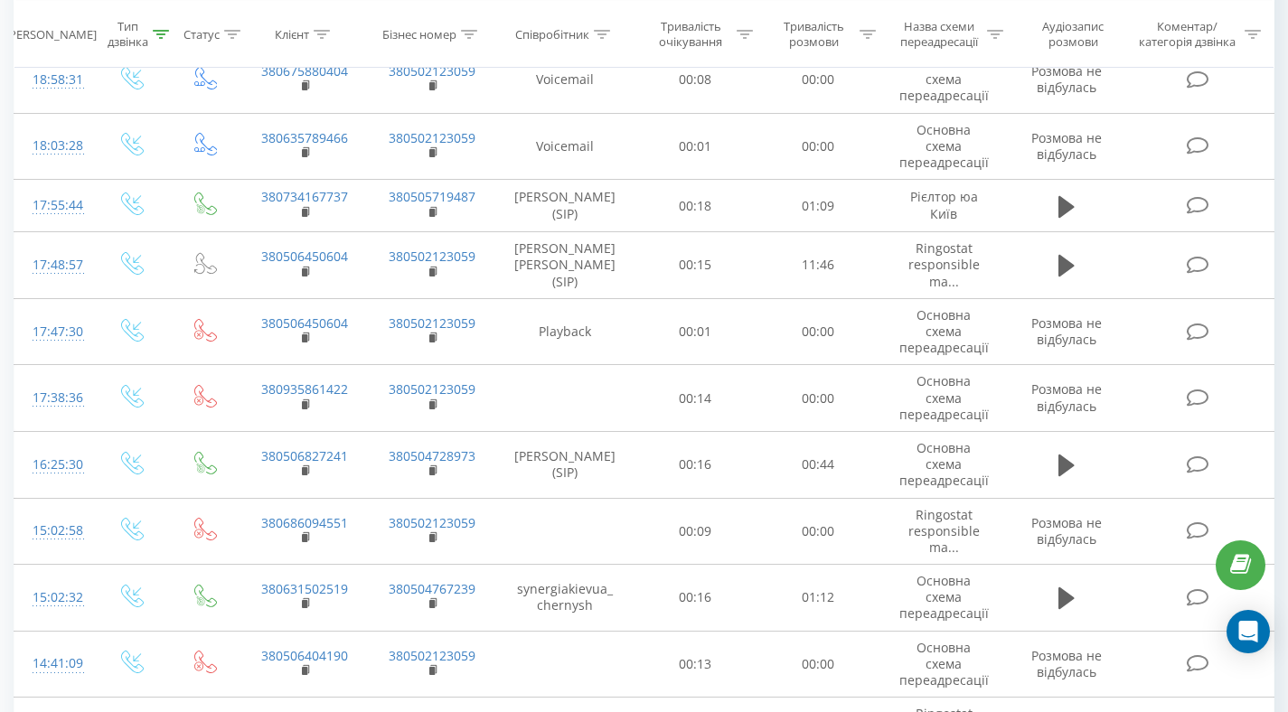
drag, startPoint x: 1301, startPoint y: 440, endPoint x: 1284, endPoint y: 153, distance: 287.9
click at [1284, 153] on html "[DOMAIN_NAME] Проекти [DOMAIN_NAME] Дашборд Центр звернень Журнал дзвінків Журн…" at bounding box center [644, 66] width 1288 height 712
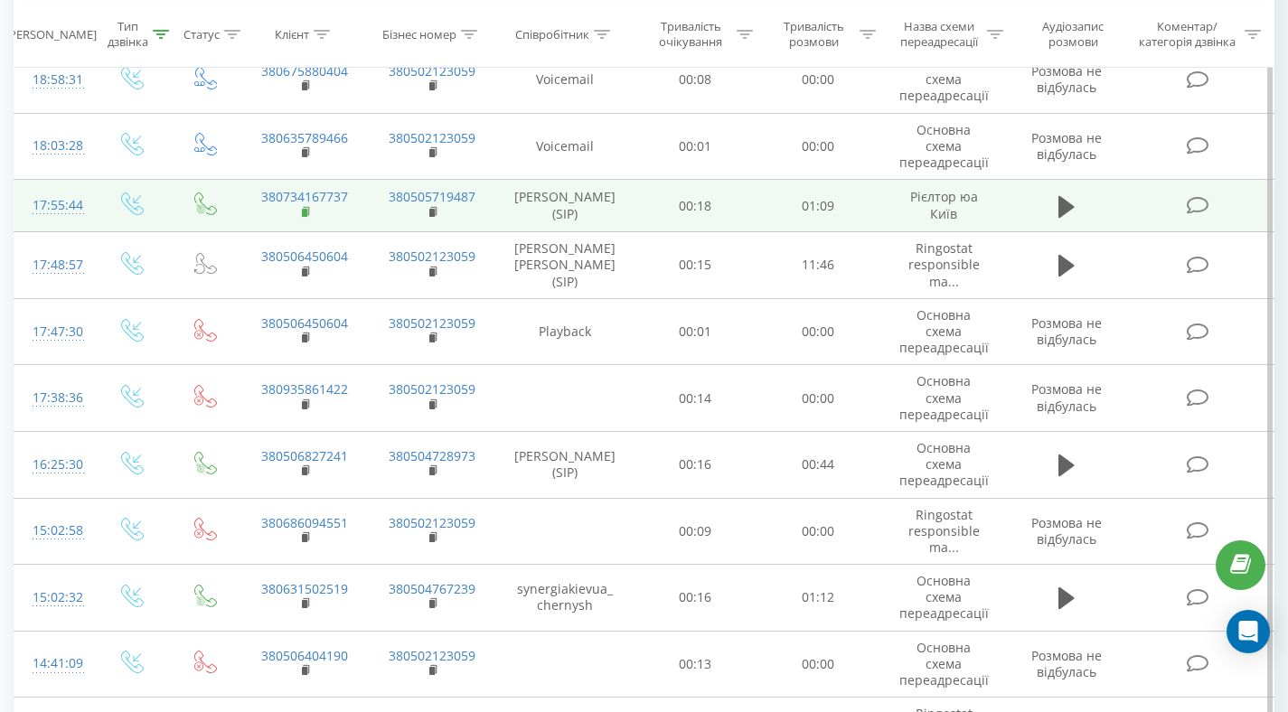
click at [310, 207] on icon at bounding box center [307, 212] width 10 height 13
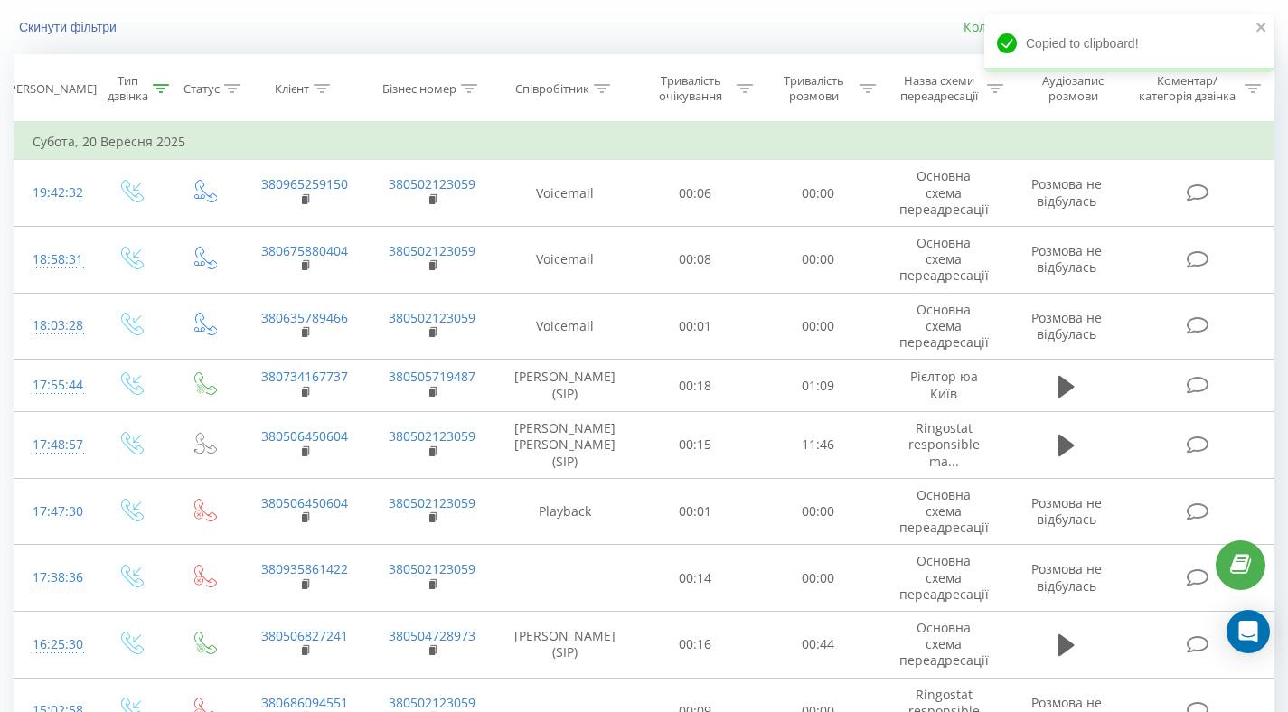
scroll to position [0, 0]
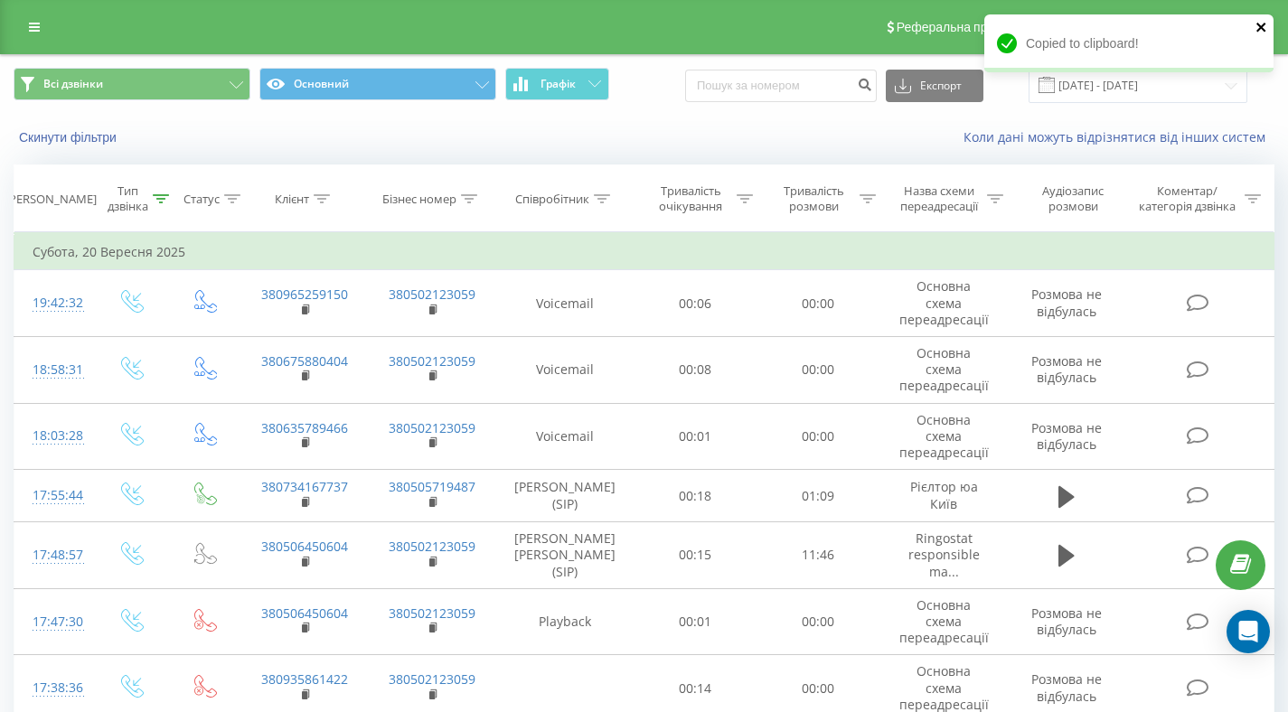
click at [1263, 29] on icon "close" at bounding box center [1260, 27] width 9 height 9
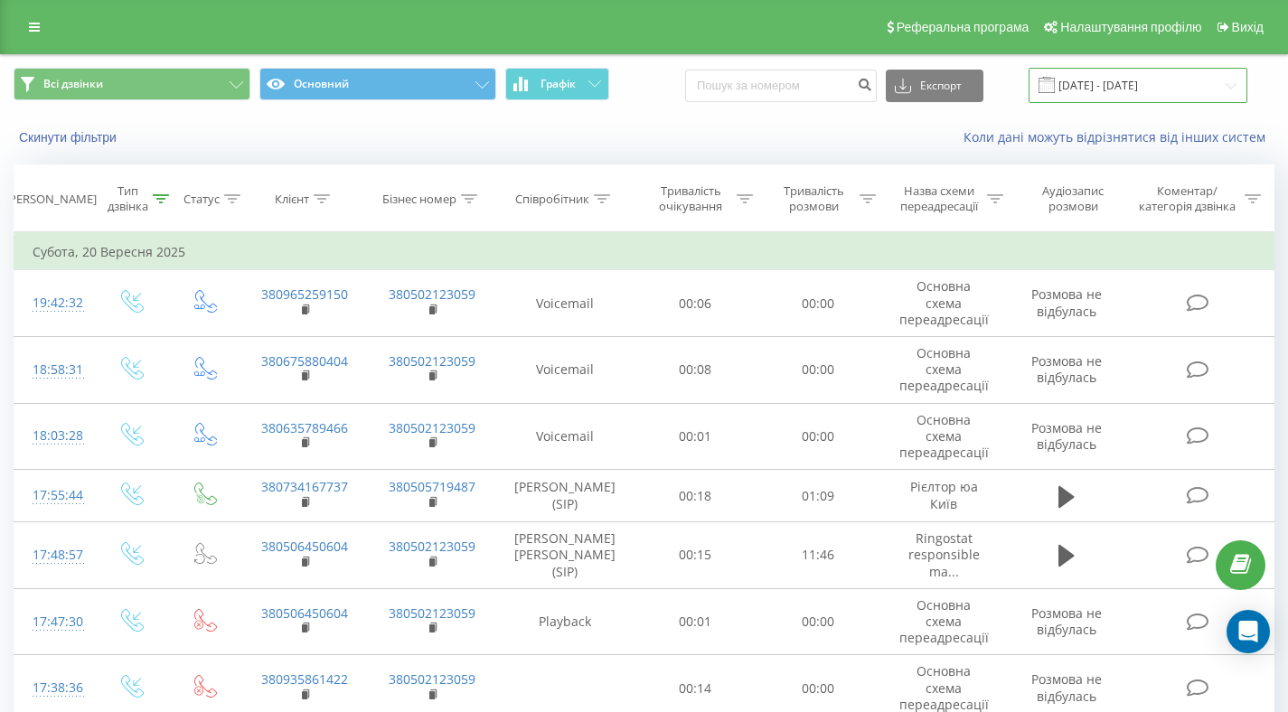
click at [1141, 92] on input "[DATE] - [DATE]" at bounding box center [1138, 85] width 219 height 35
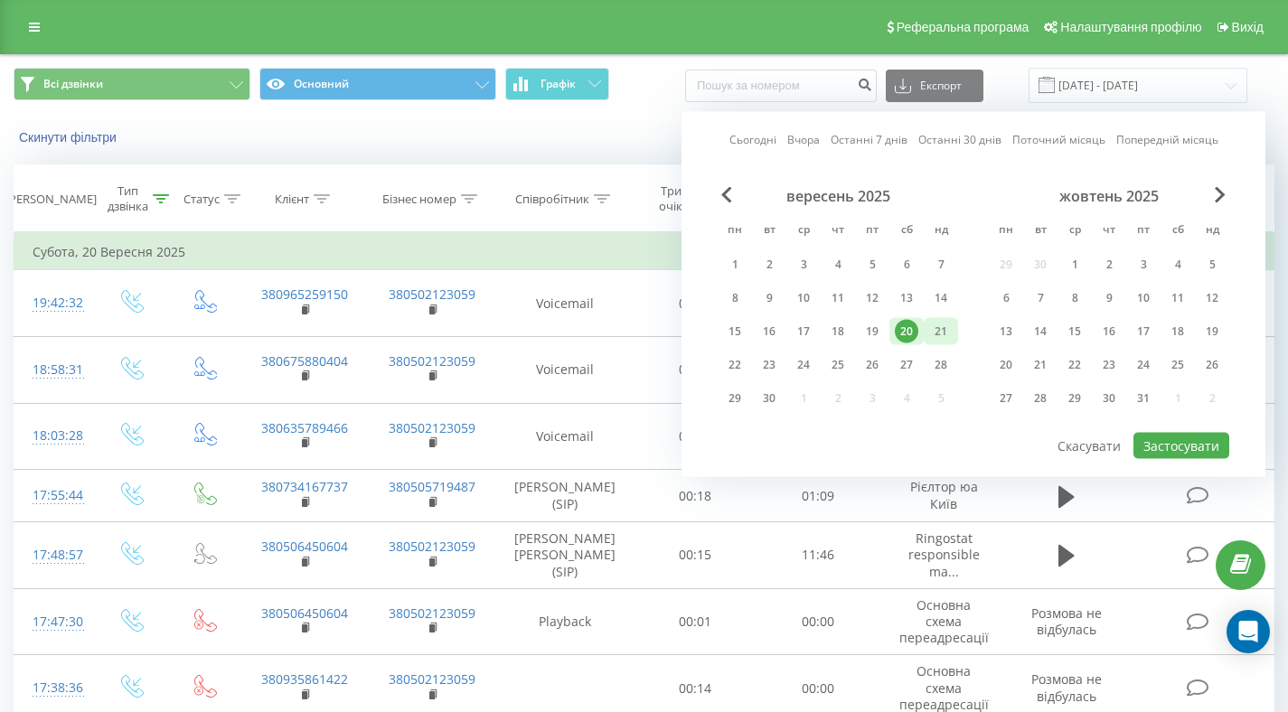
click at [942, 330] on div "21" at bounding box center [940, 331] width 23 height 23
click at [1177, 440] on button "Застосувати" at bounding box center [1181, 446] width 96 height 26
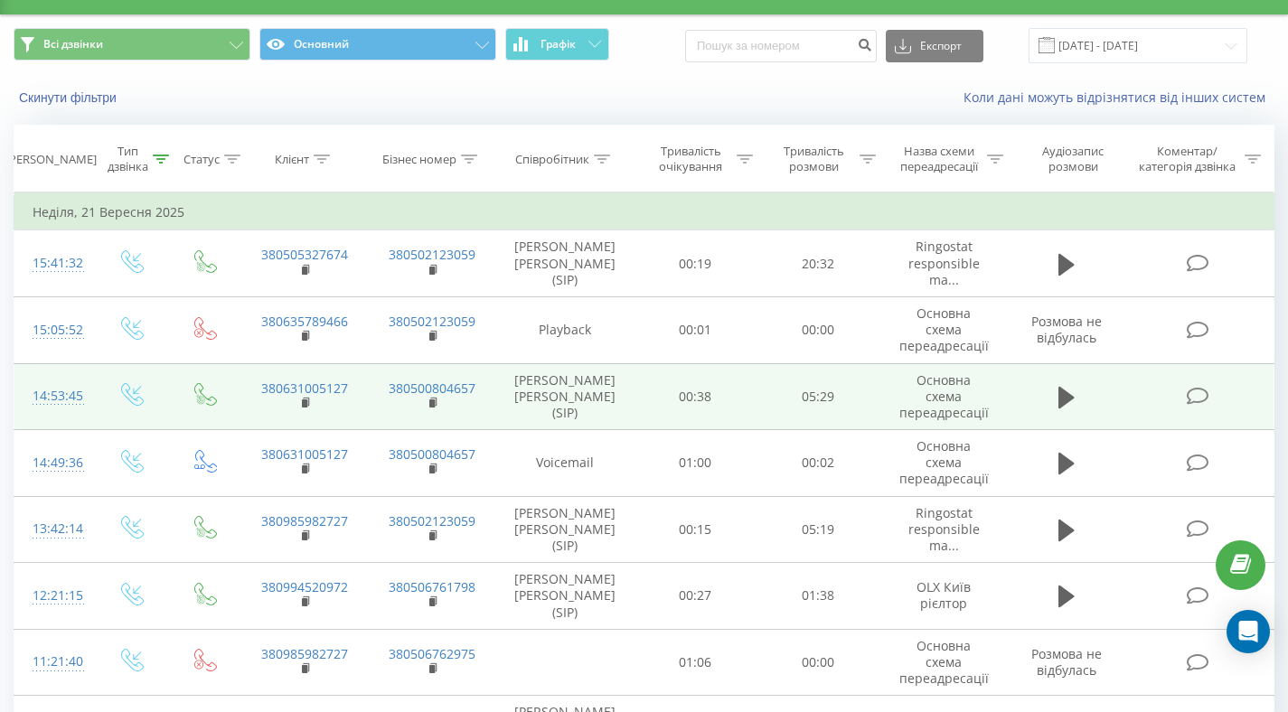
scroll to position [130, 0]
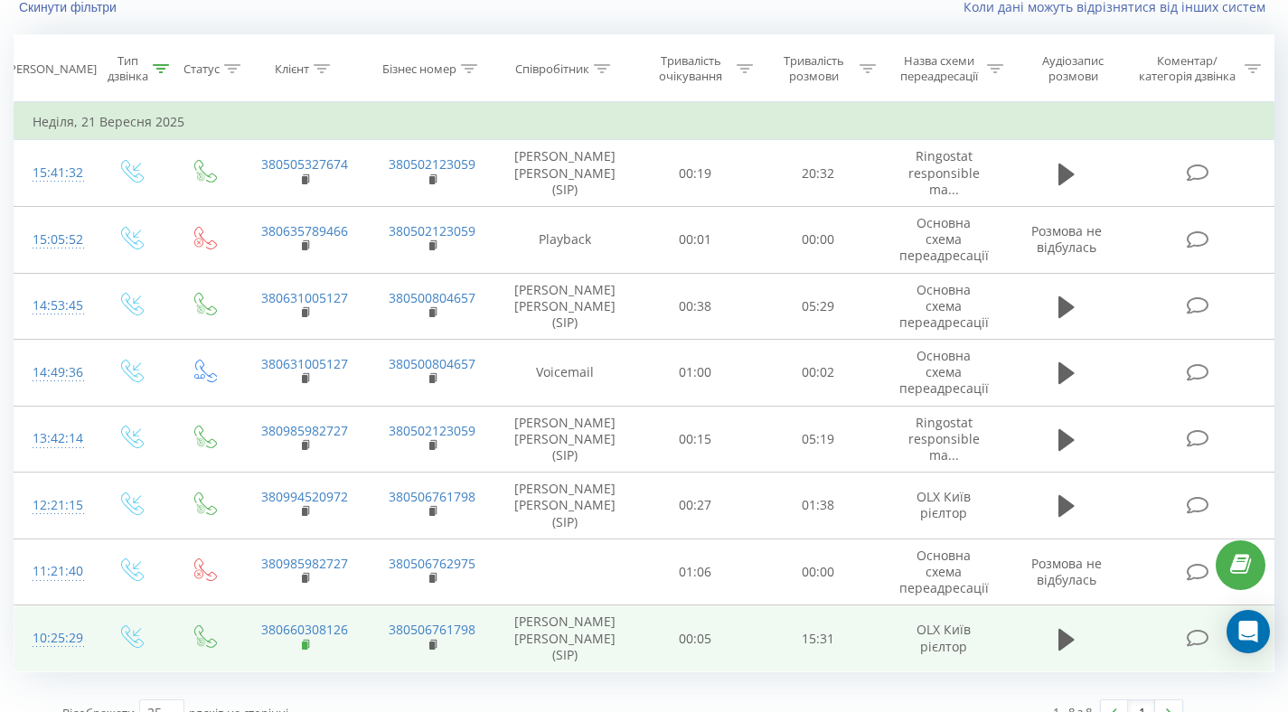
click at [304, 642] on rect at bounding box center [304, 646] width 5 height 8
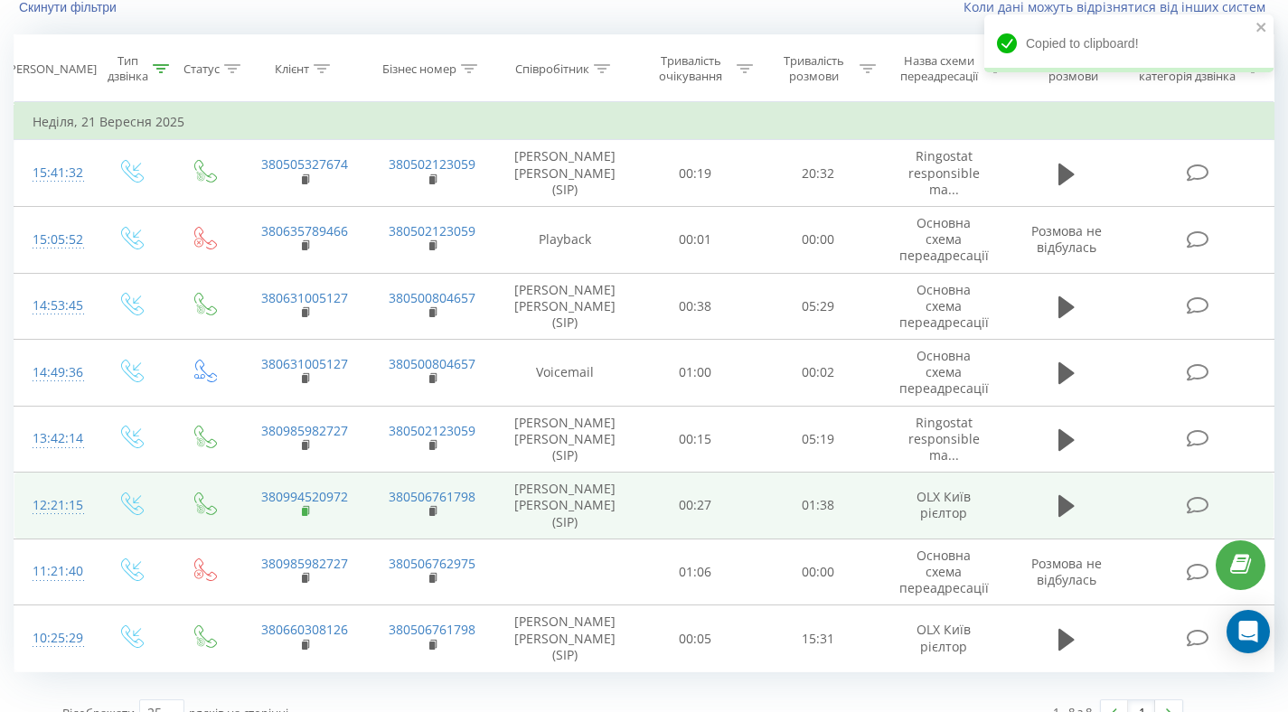
click at [307, 505] on icon at bounding box center [307, 511] width 10 height 13
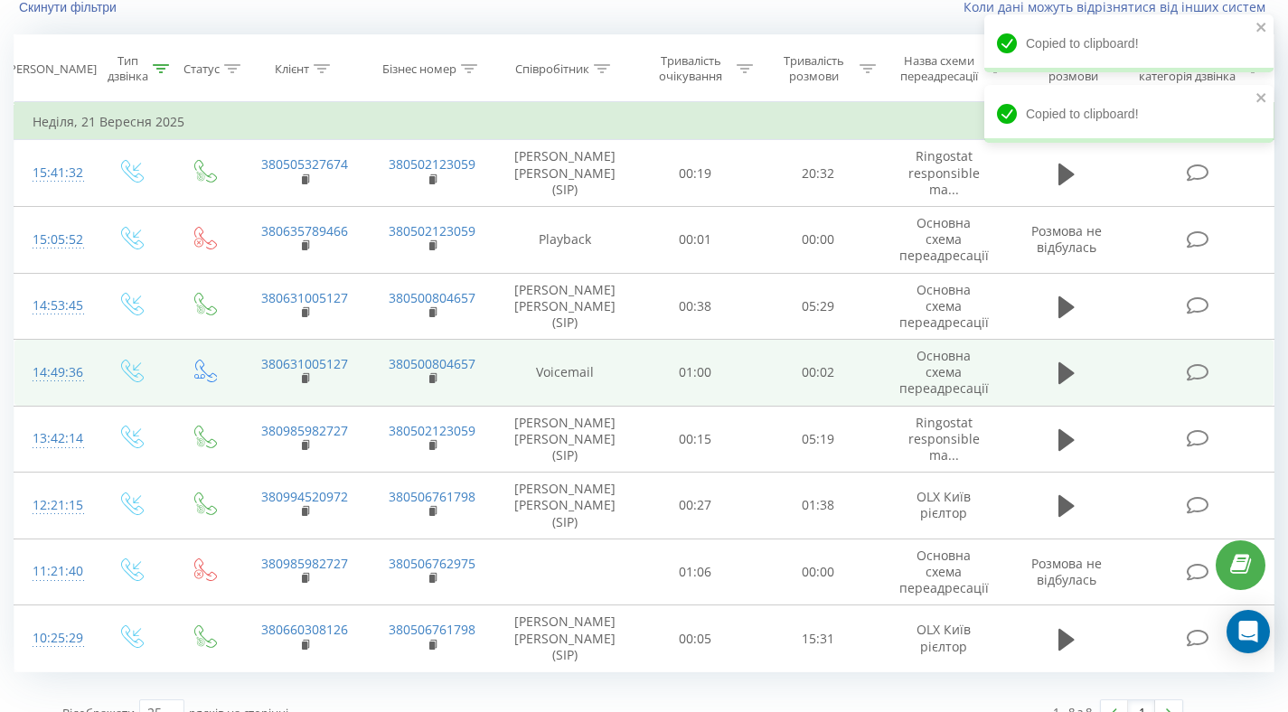
scroll to position [0, 0]
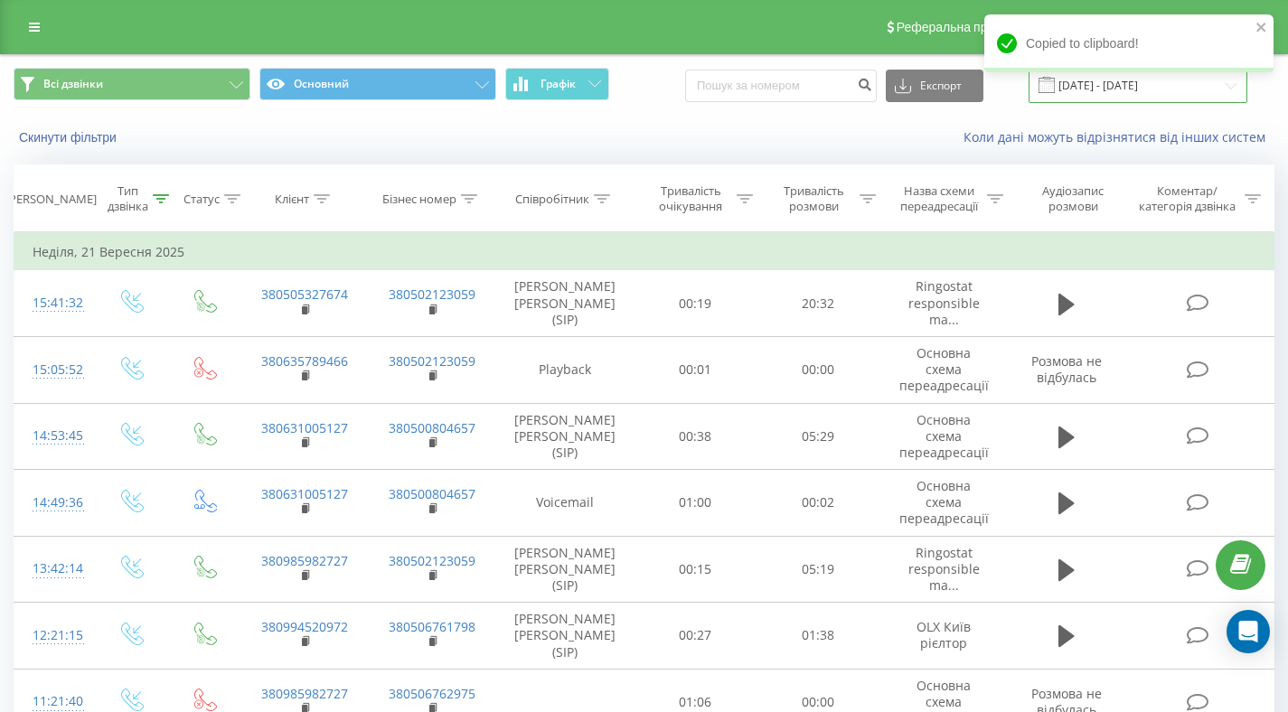
click at [1121, 87] on input "[DATE] - [DATE]" at bounding box center [1138, 85] width 219 height 35
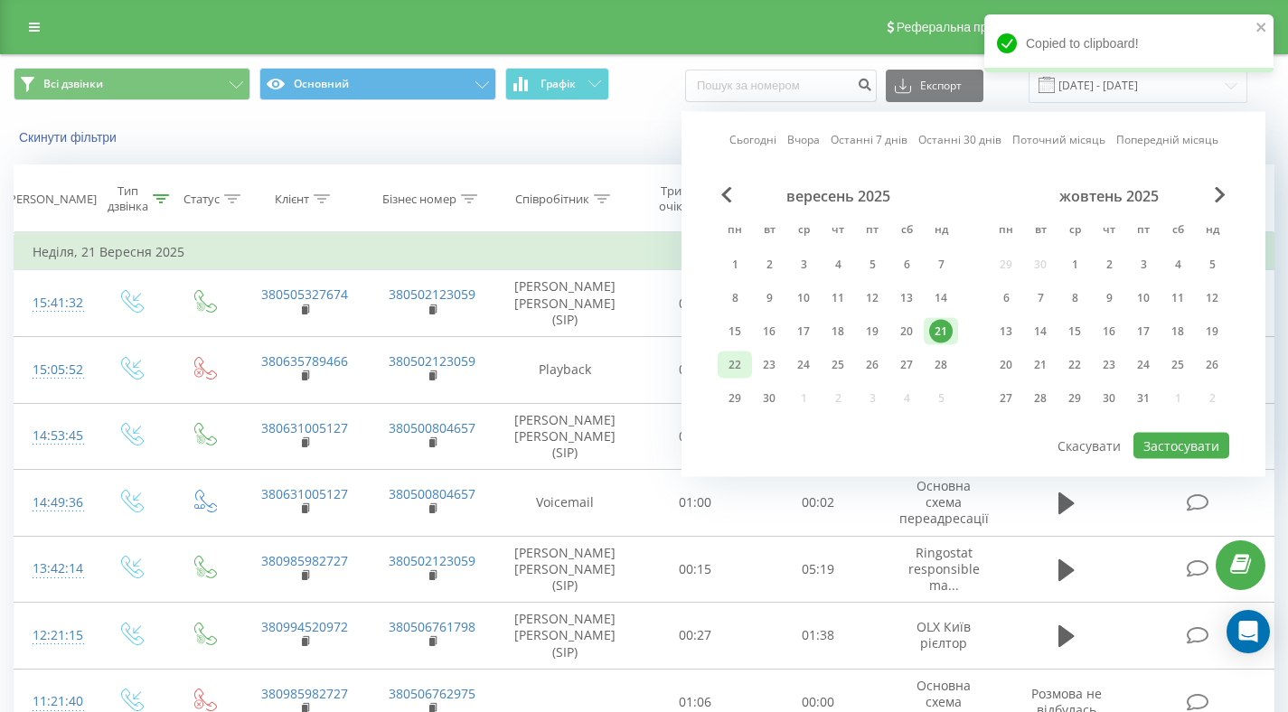
click at [736, 364] on div "22" at bounding box center [734, 364] width 23 height 23
click at [1167, 446] on button "Застосувати" at bounding box center [1181, 446] width 96 height 26
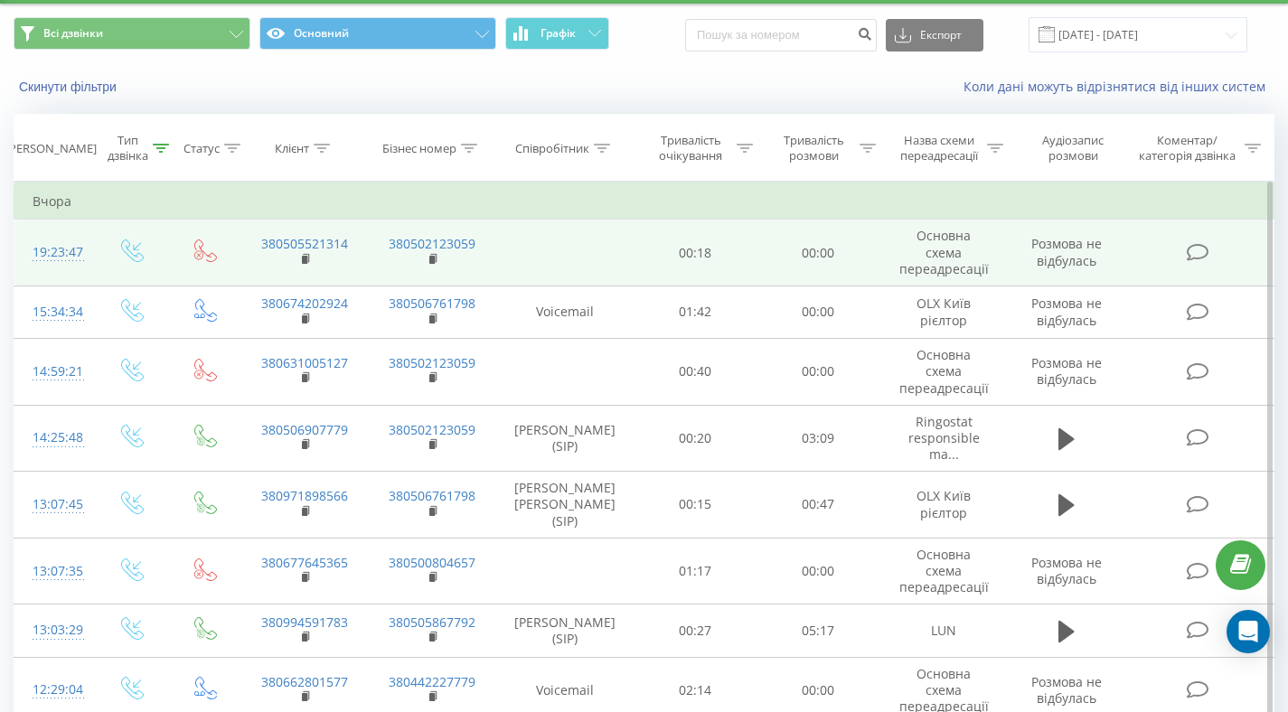
scroll to position [54, 0]
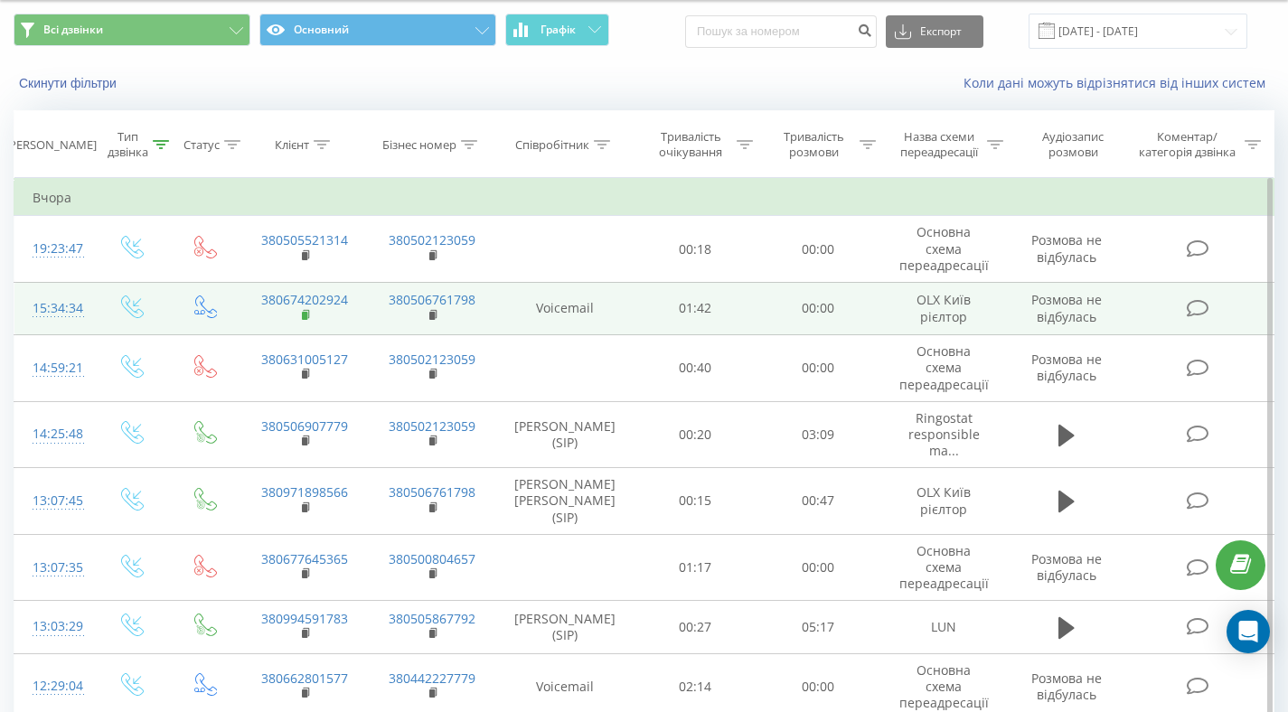
click at [305, 315] on rect at bounding box center [304, 316] width 5 height 8
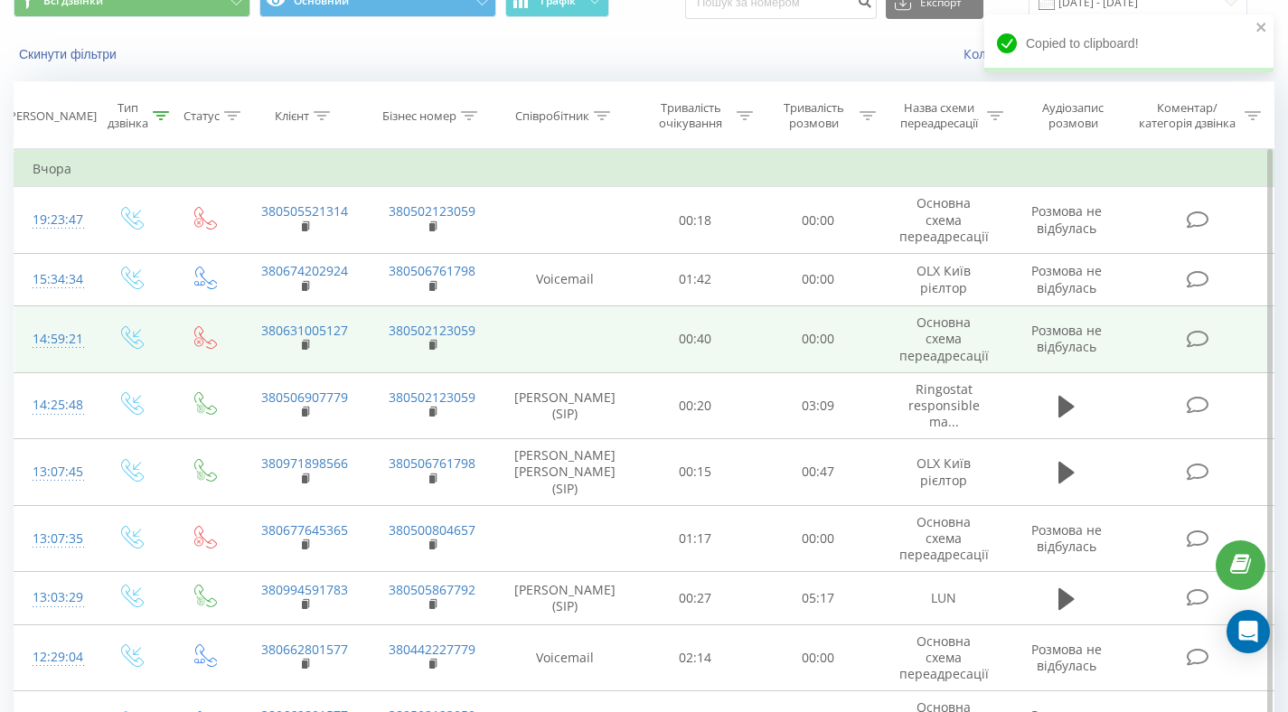
scroll to position [84, 0]
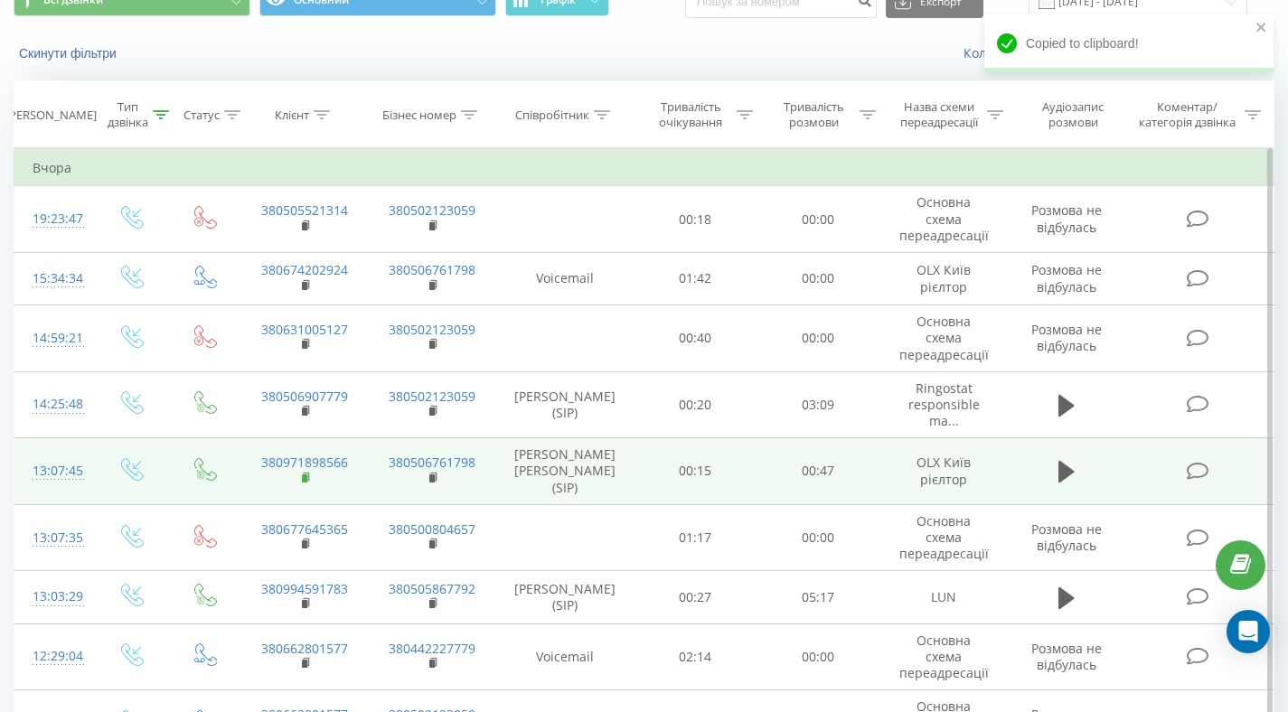
click at [303, 472] on icon at bounding box center [306, 476] width 6 height 8
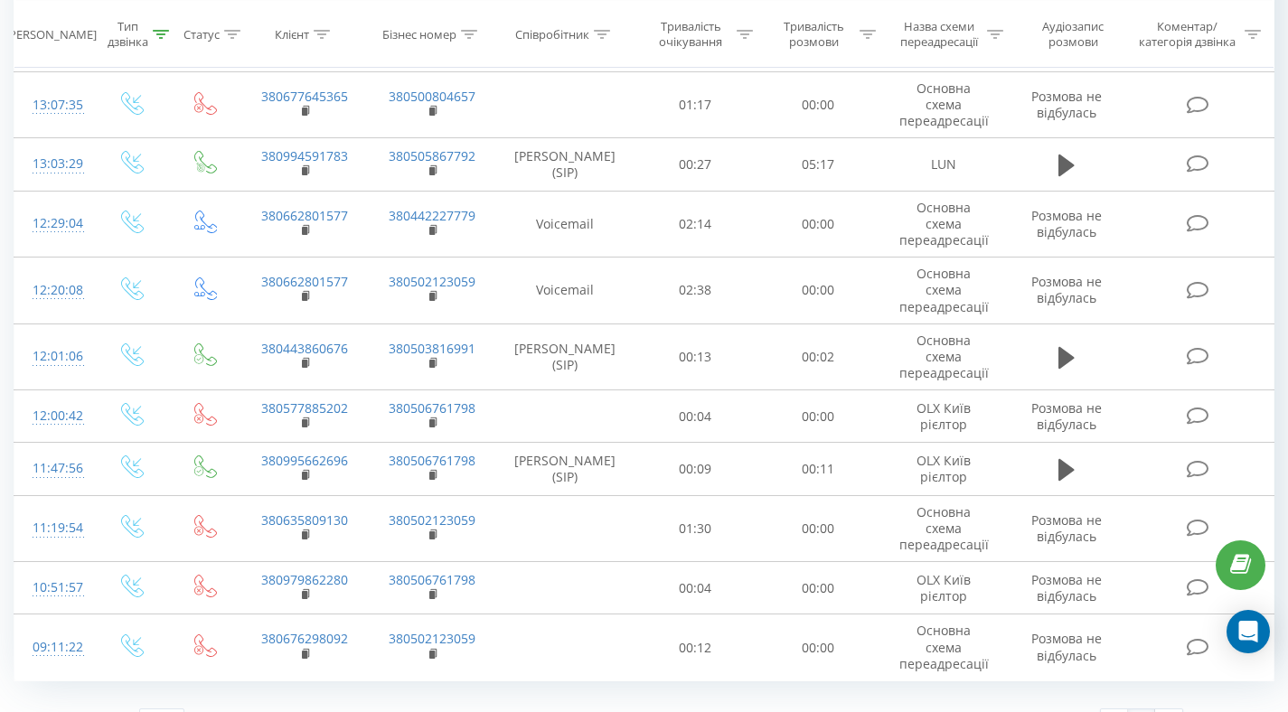
scroll to position [521, 0]
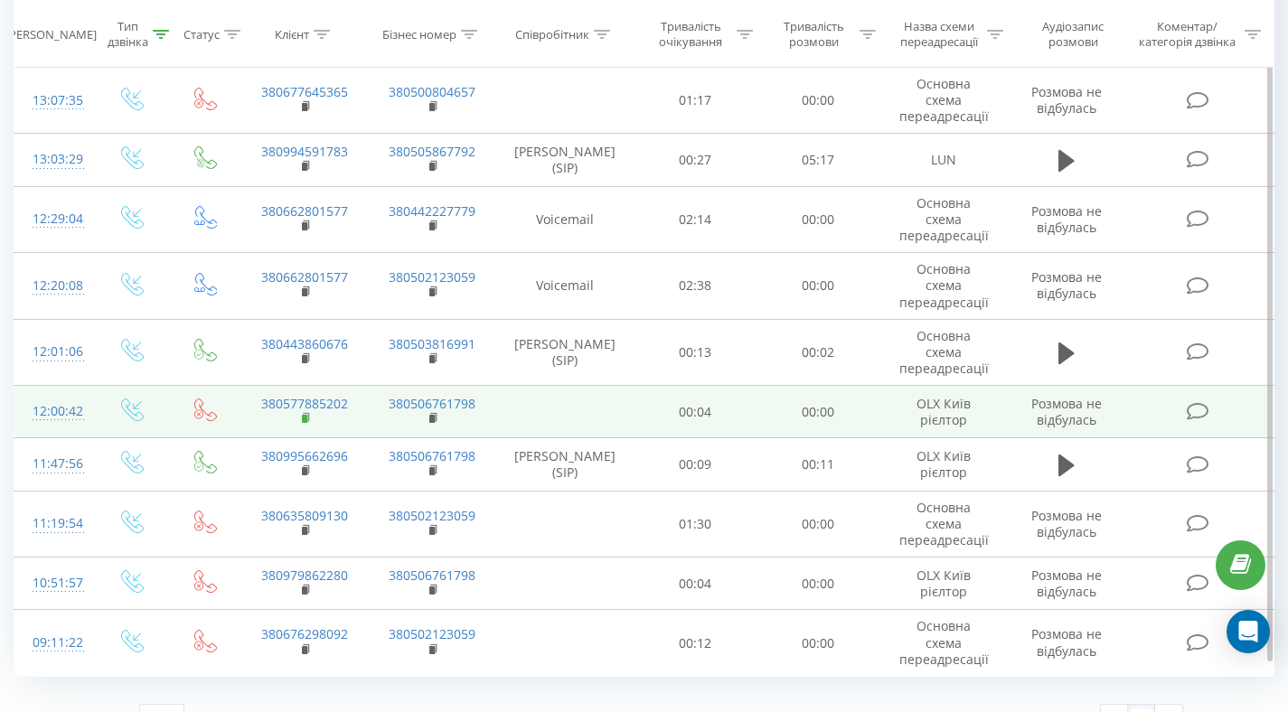
click at [304, 415] on rect at bounding box center [304, 419] width 5 height 8
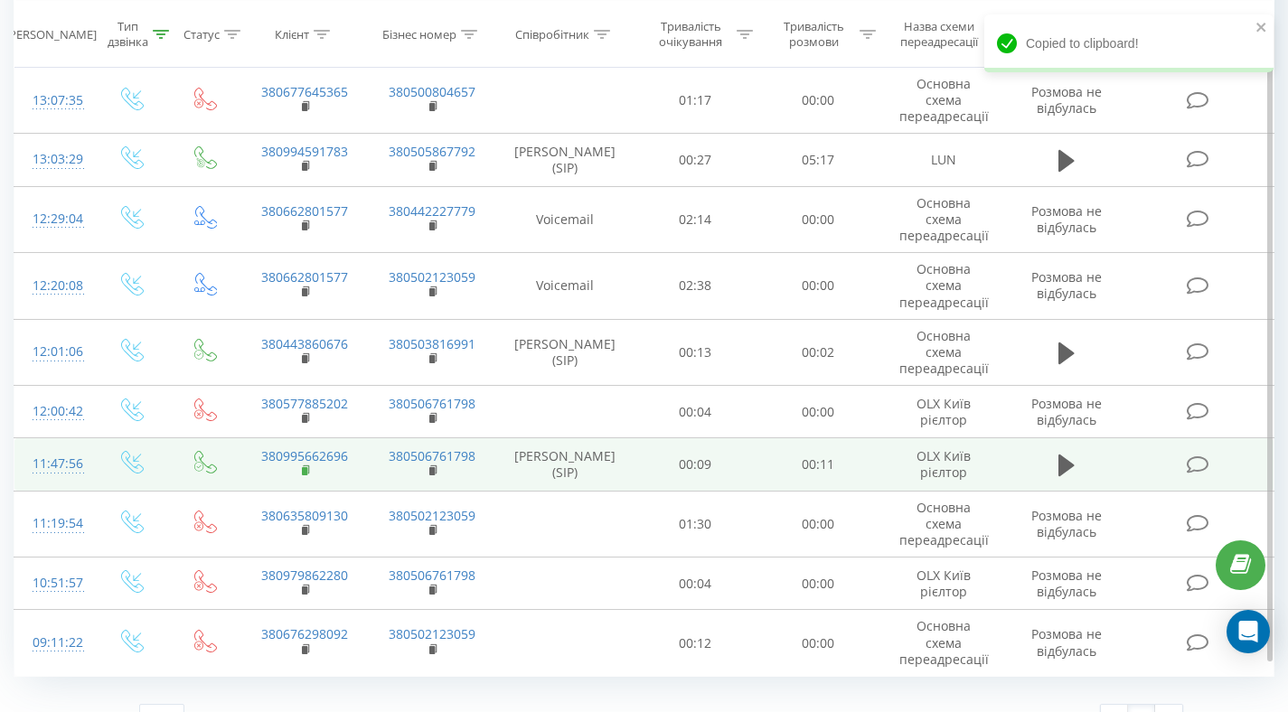
click at [308, 465] on icon at bounding box center [306, 469] width 6 height 8
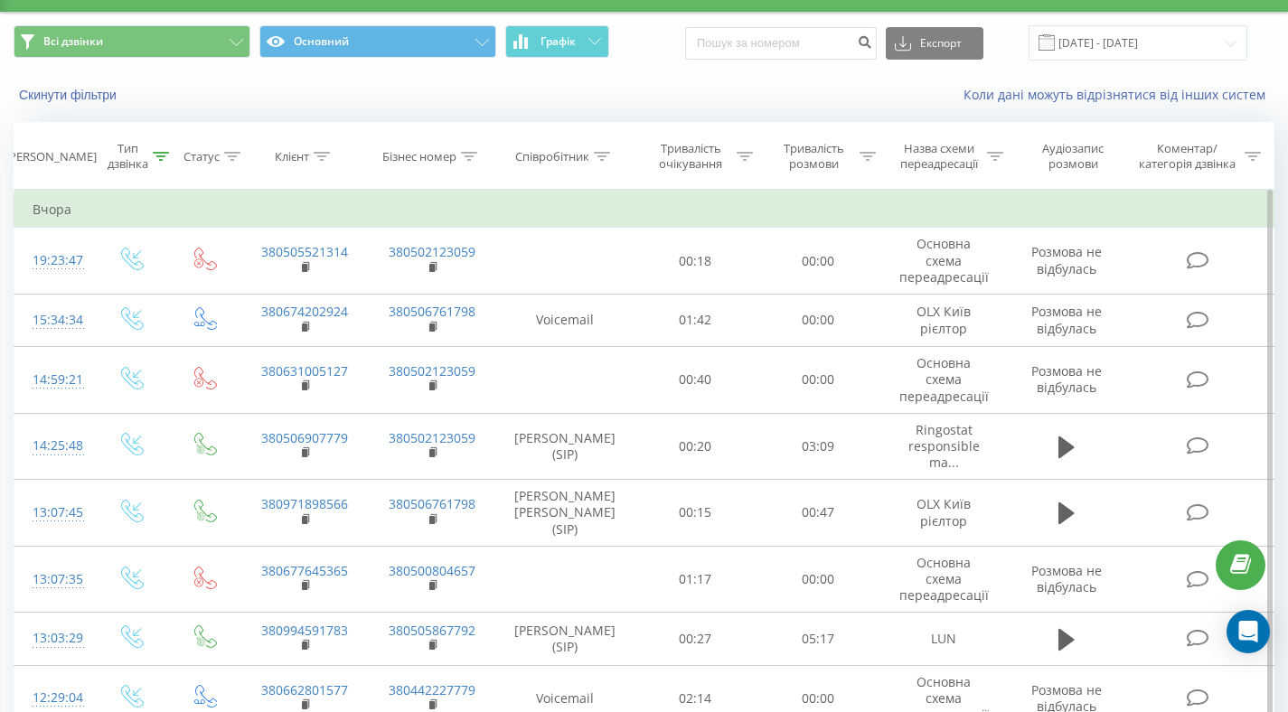
scroll to position [0, 0]
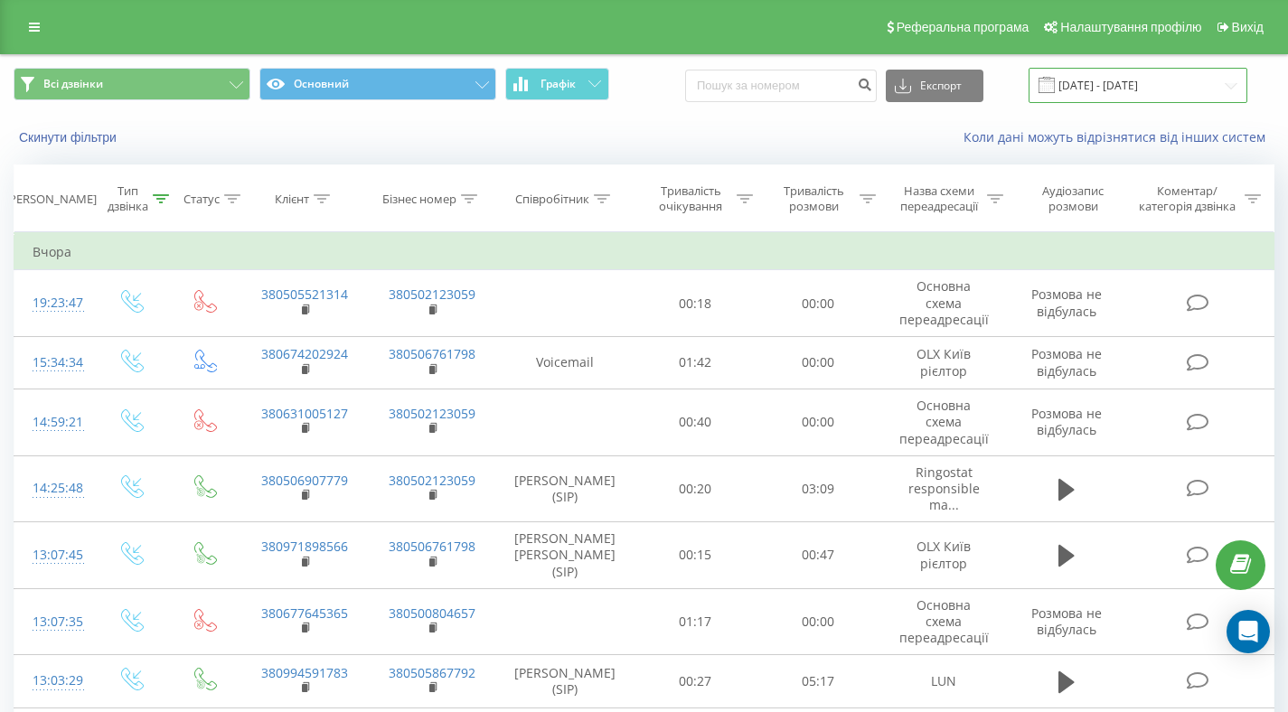
click at [1085, 81] on input "[DATE] - [DATE]" at bounding box center [1138, 85] width 219 height 35
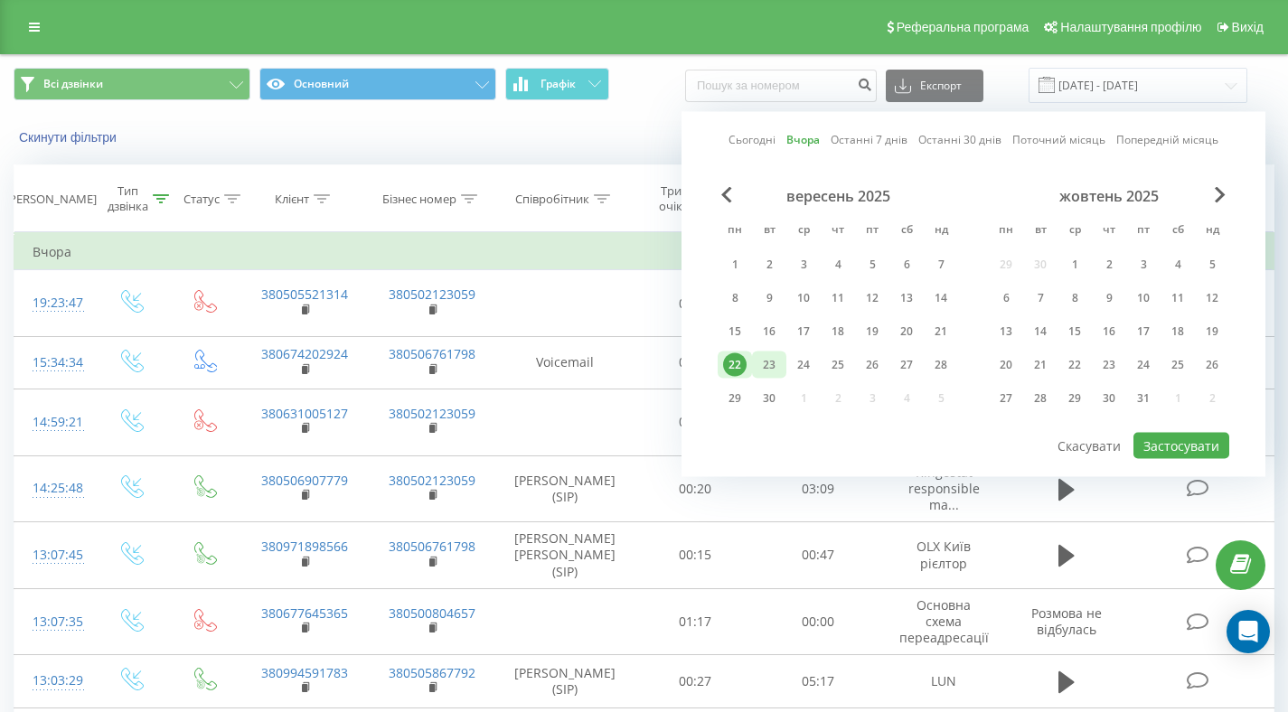
click at [774, 366] on div "23" at bounding box center [768, 364] width 23 height 23
click at [1194, 431] on div at bounding box center [974, 432] width 512 height 2
click at [1164, 448] on button "Застосувати" at bounding box center [1181, 446] width 96 height 26
type input "[DATE] - [DATE]"
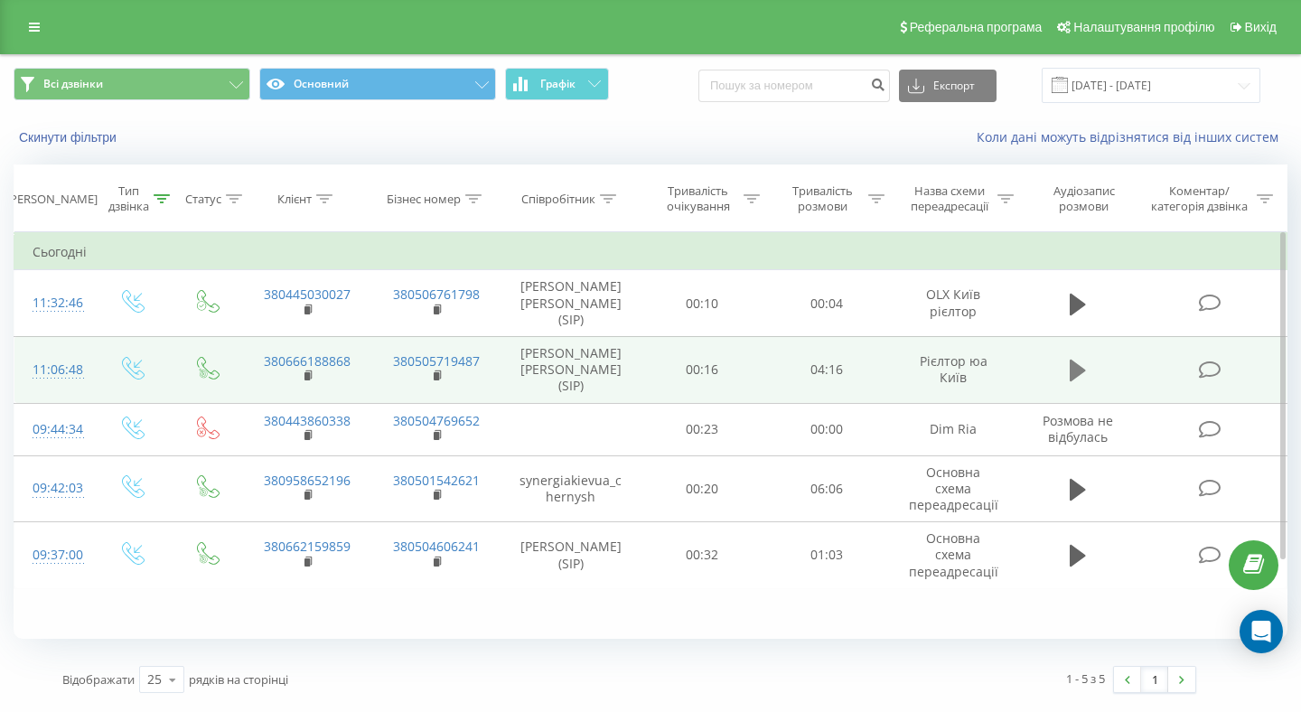
click at [1090, 357] on button at bounding box center [1078, 370] width 27 height 27
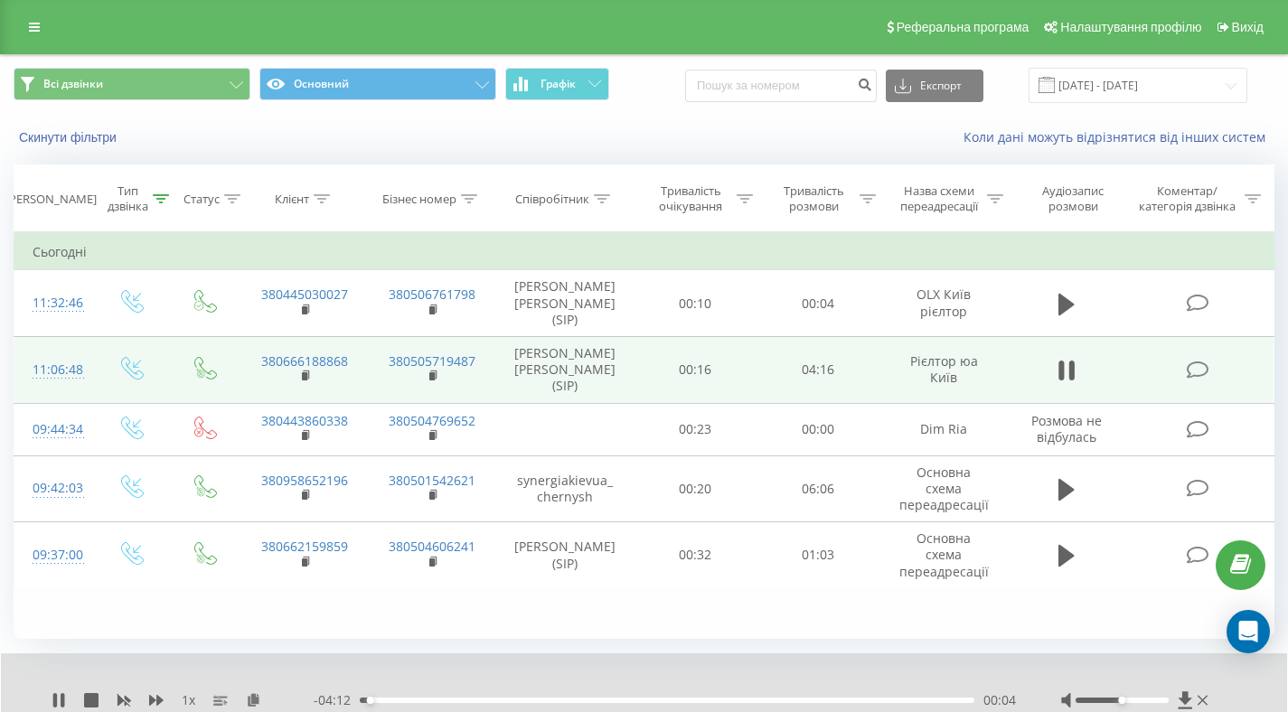
click at [401, 695] on div "- 04:12 00:04 00:04" at bounding box center [665, 700] width 702 height 18
click at [550, 698] on div "00:39" at bounding box center [667, 700] width 615 height 5
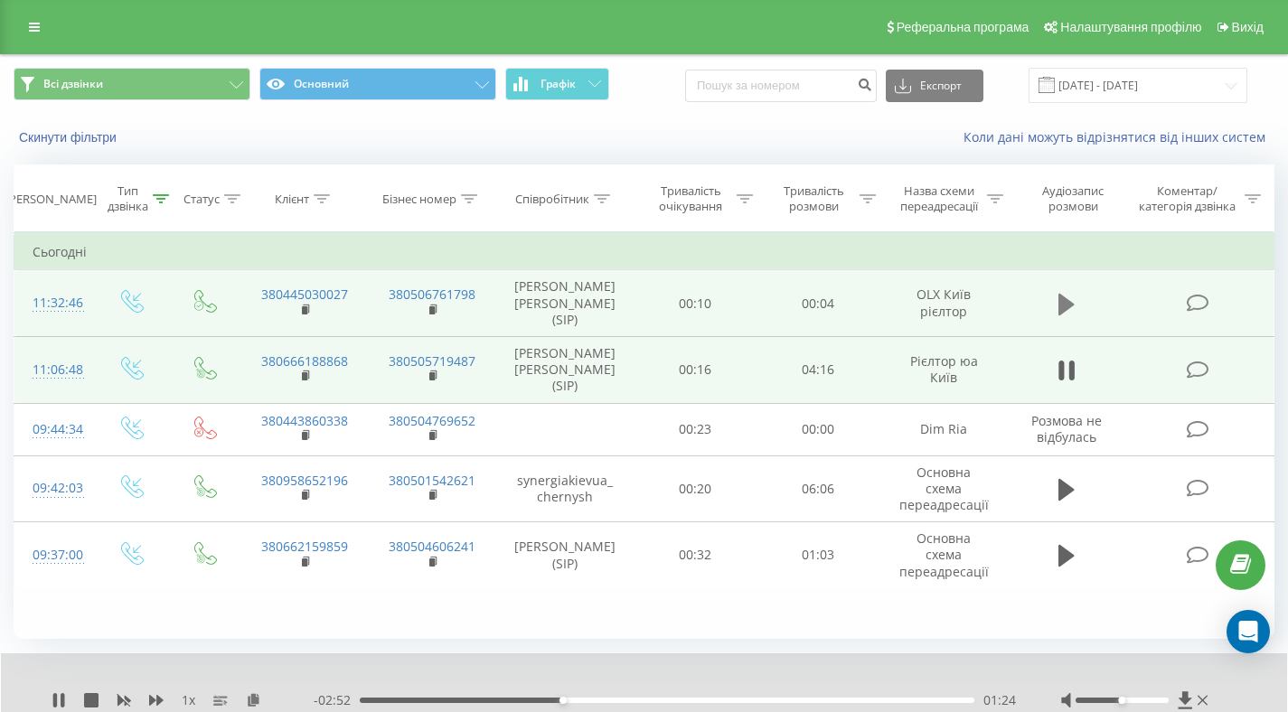
click at [1064, 295] on icon at bounding box center [1066, 304] width 16 height 22
click at [62, 696] on icon at bounding box center [63, 700] width 4 height 14
click at [61, 696] on icon at bounding box center [59, 700] width 14 height 14
